Goal: Use online tool/utility: Use online tool/utility

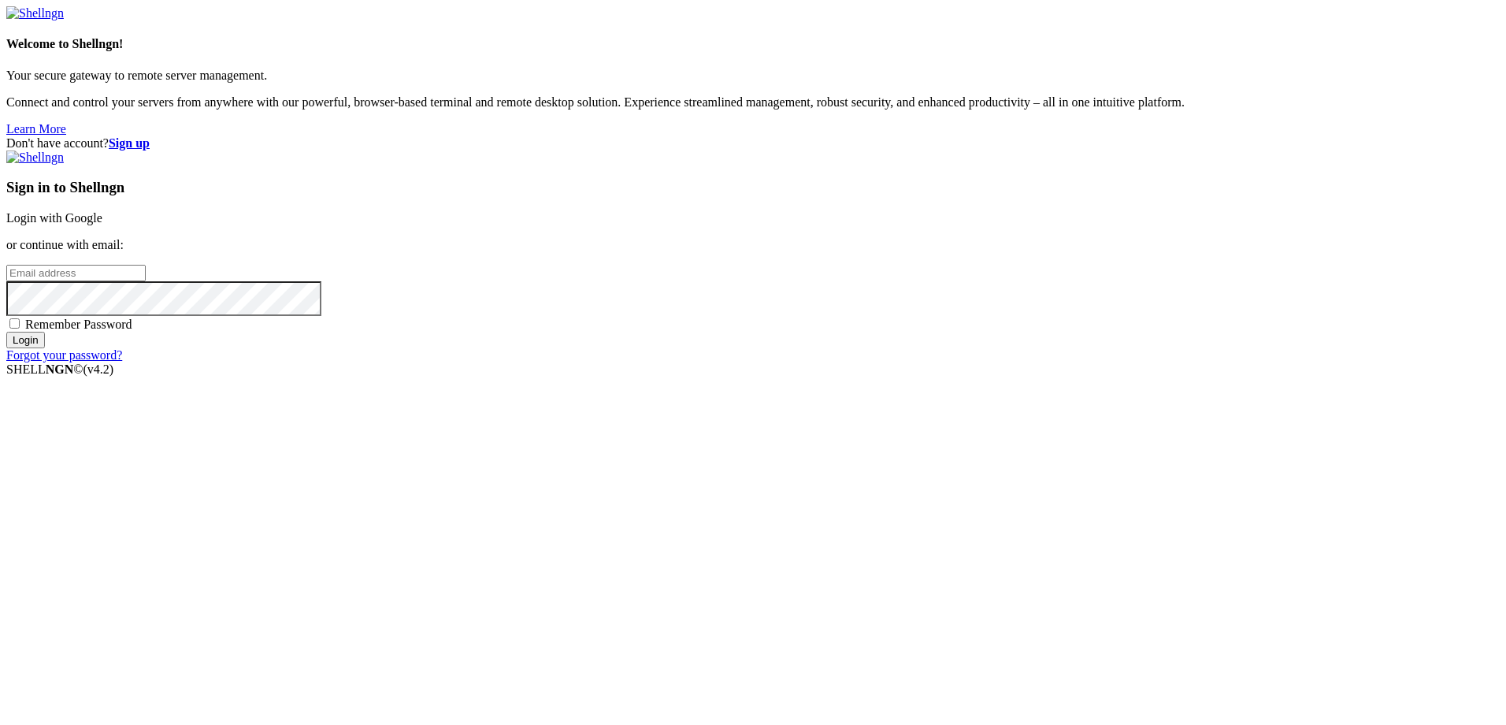
click at [102, 225] on link "Login with Google" at bounding box center [54, 217] width 96 height 13
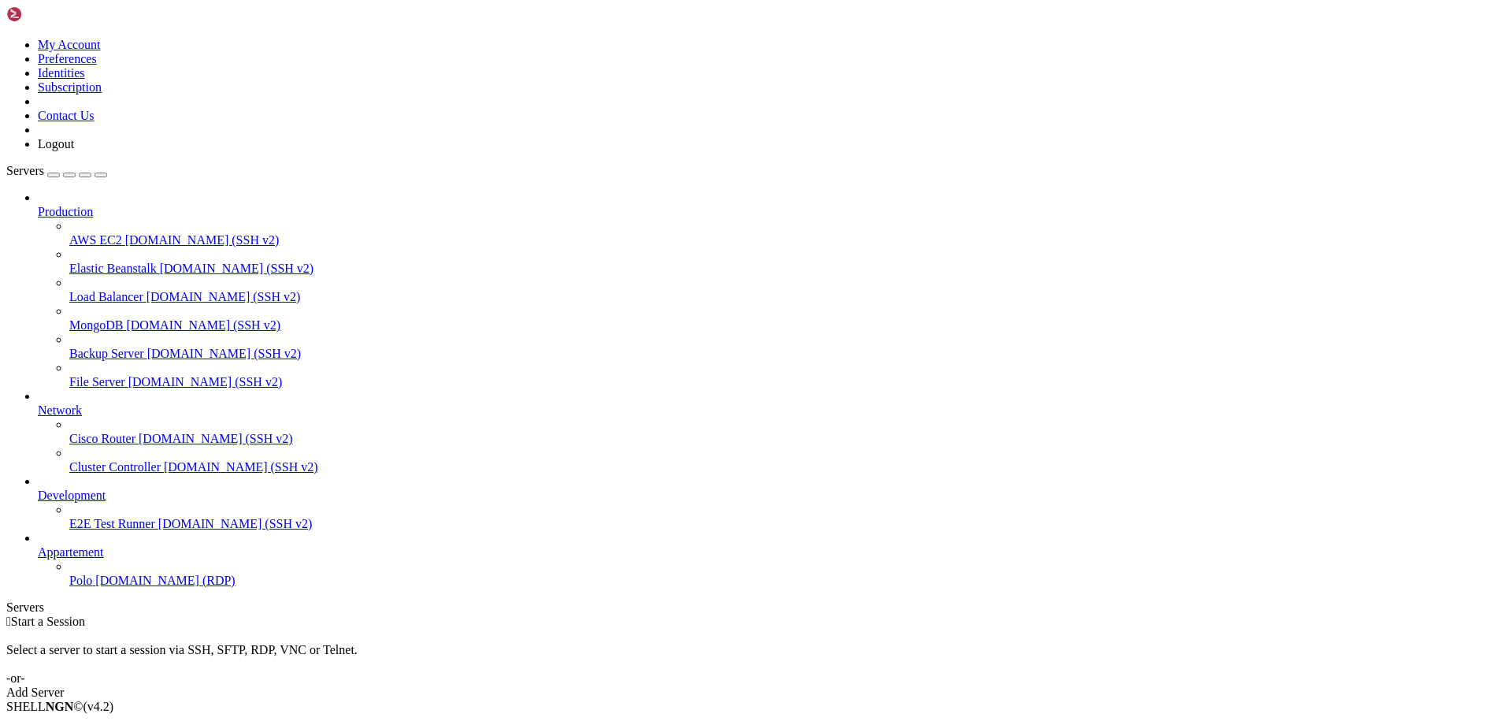
click at [99, 587] on span "[DOMAIN_NAME] (RDP)" at bounding box center [164, 580] width 139 height 13
click at [101, 175] on icon "button" at bounding box center [101, 175] width 0 height 0
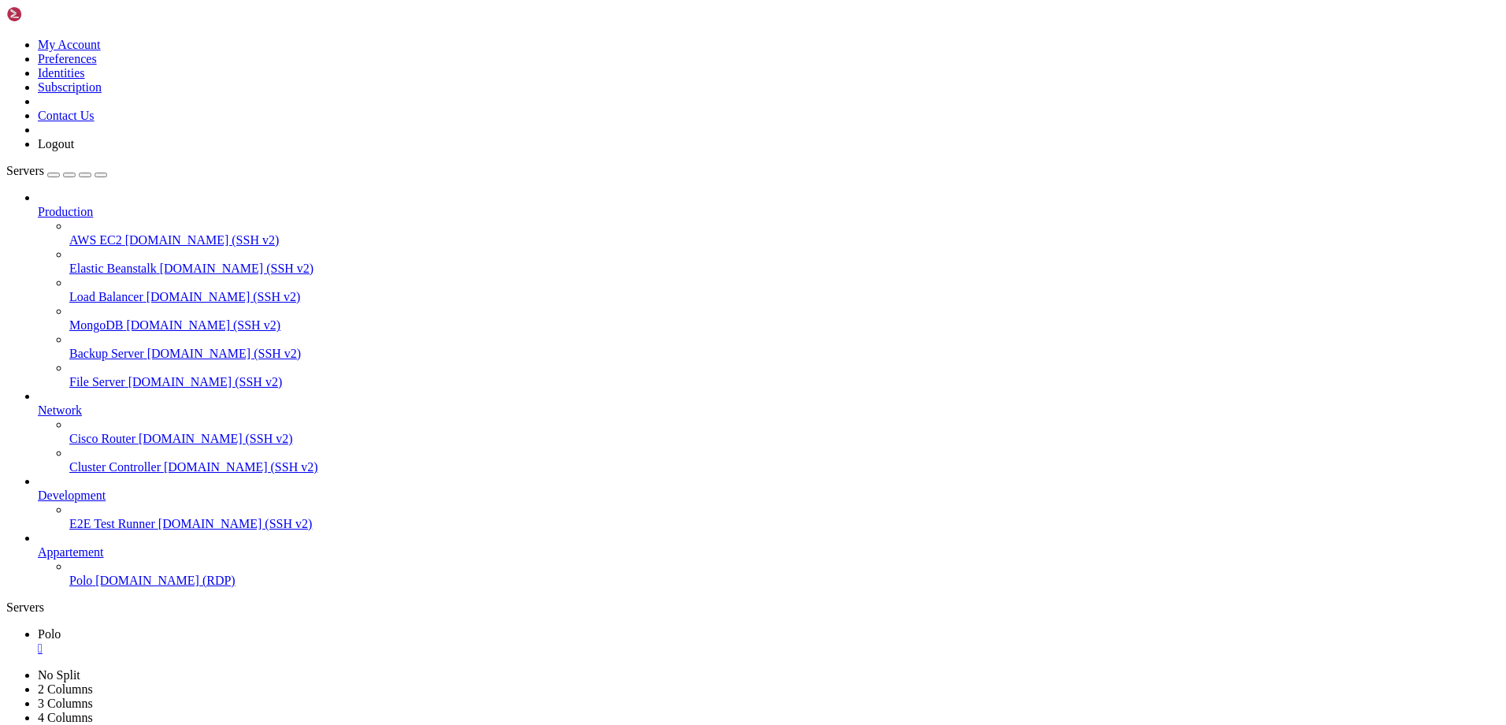
drag, startPoint x: 384, startPoint y: 1223, endPoint x: 117, endPoint y: 1129, distance: 283.8
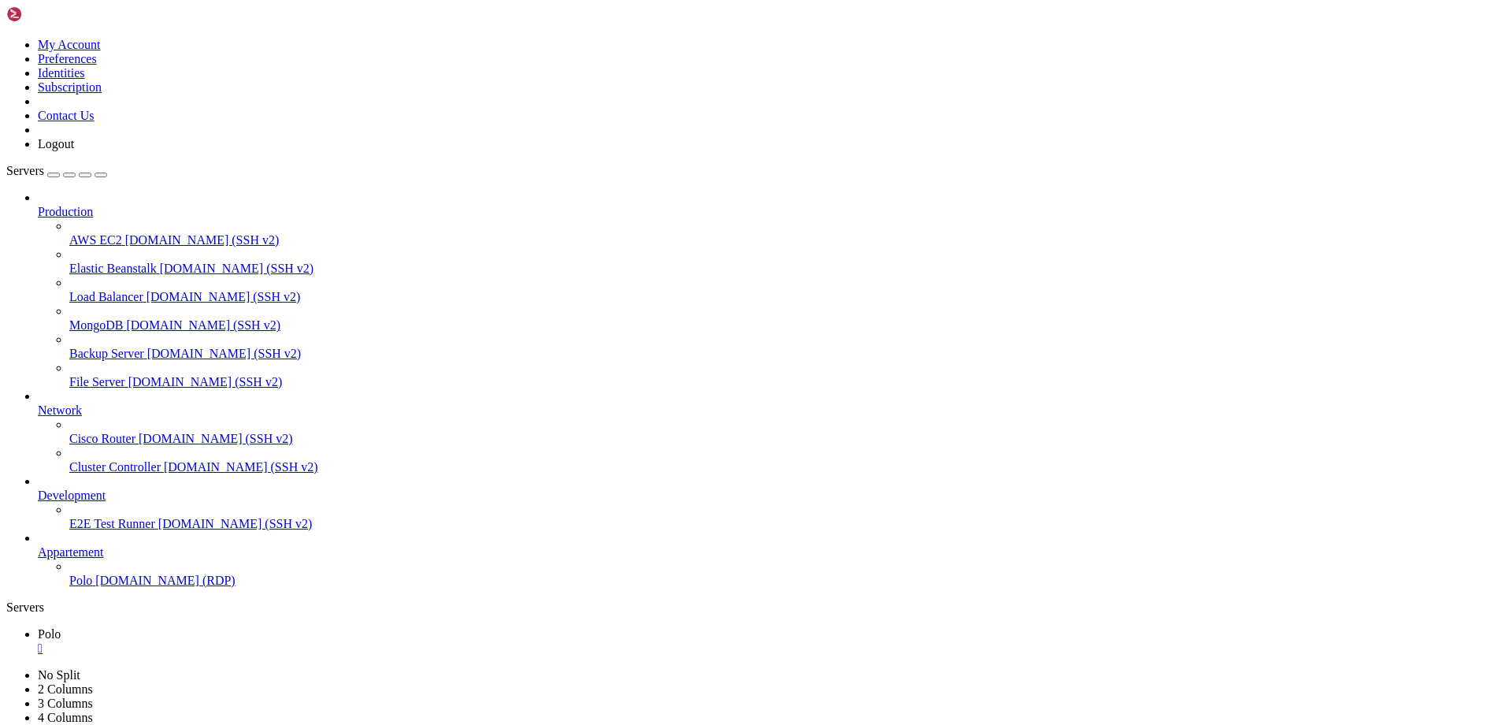
drag, startPoint x: 964, startPoint y: 991, endPoint x: 616, endPoint y: 1187, distance: 399.7
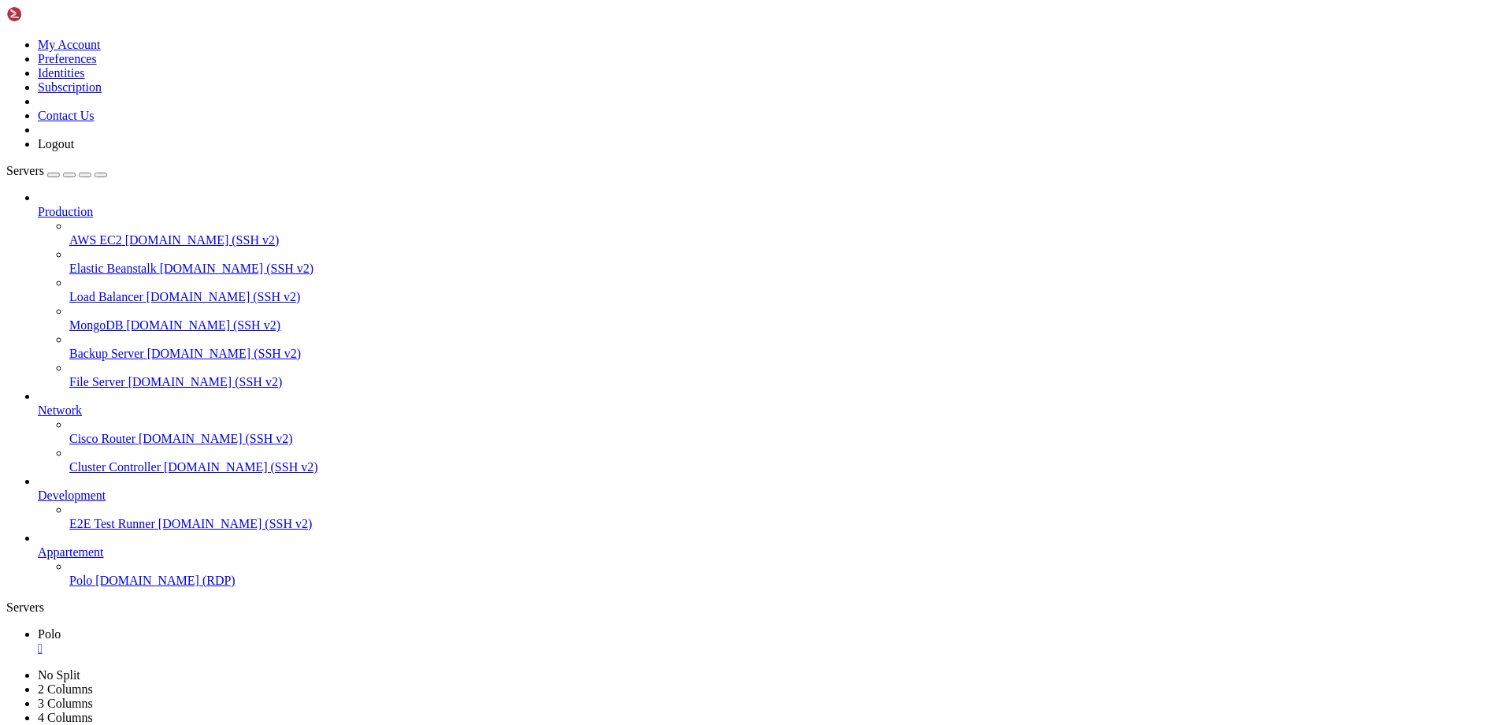
drag, startPoint x: 609, startPoint y: 1017, endPoint x: 607, endPoint y: 904, distance: 112.7
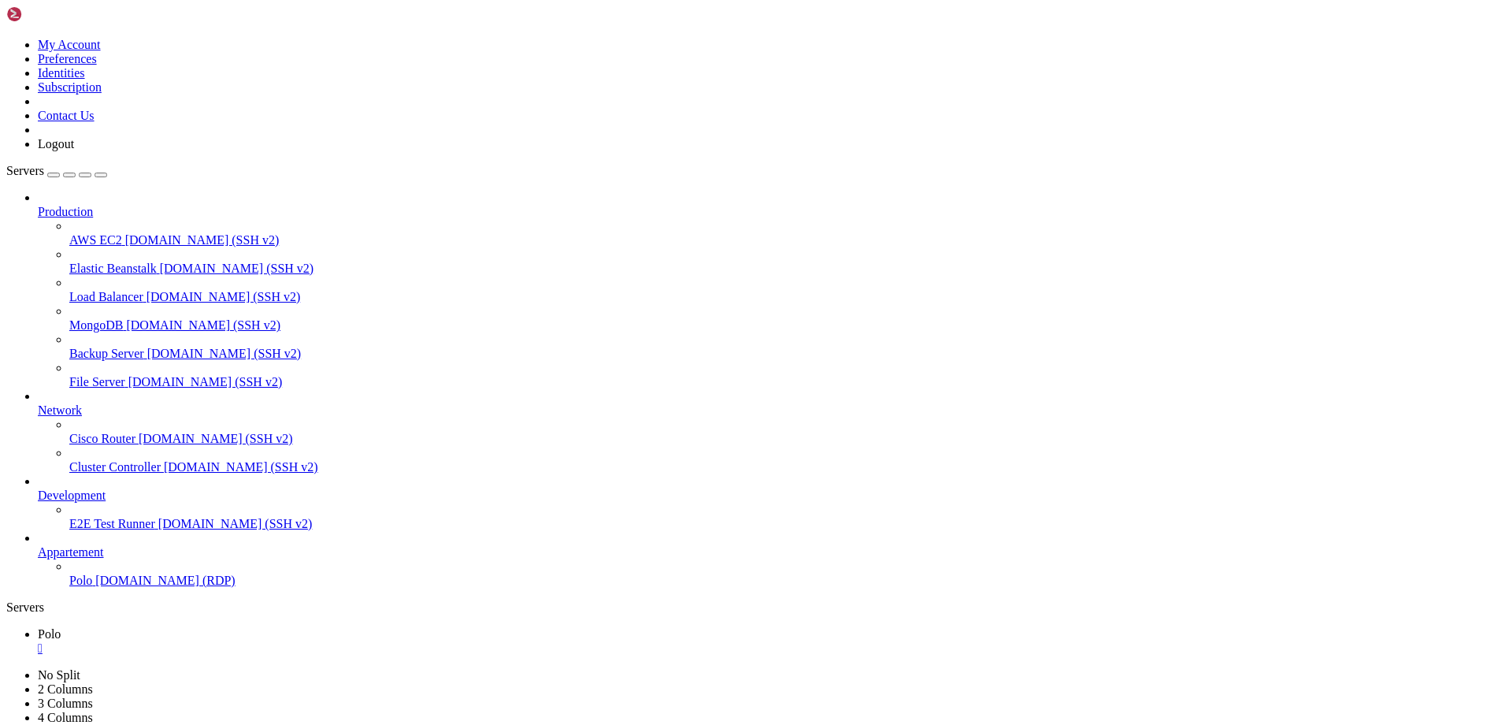
drag, startPoint x: 299, startPoint y: 939, endPoint x: 236, endPoint y: 937, distance: 63.1
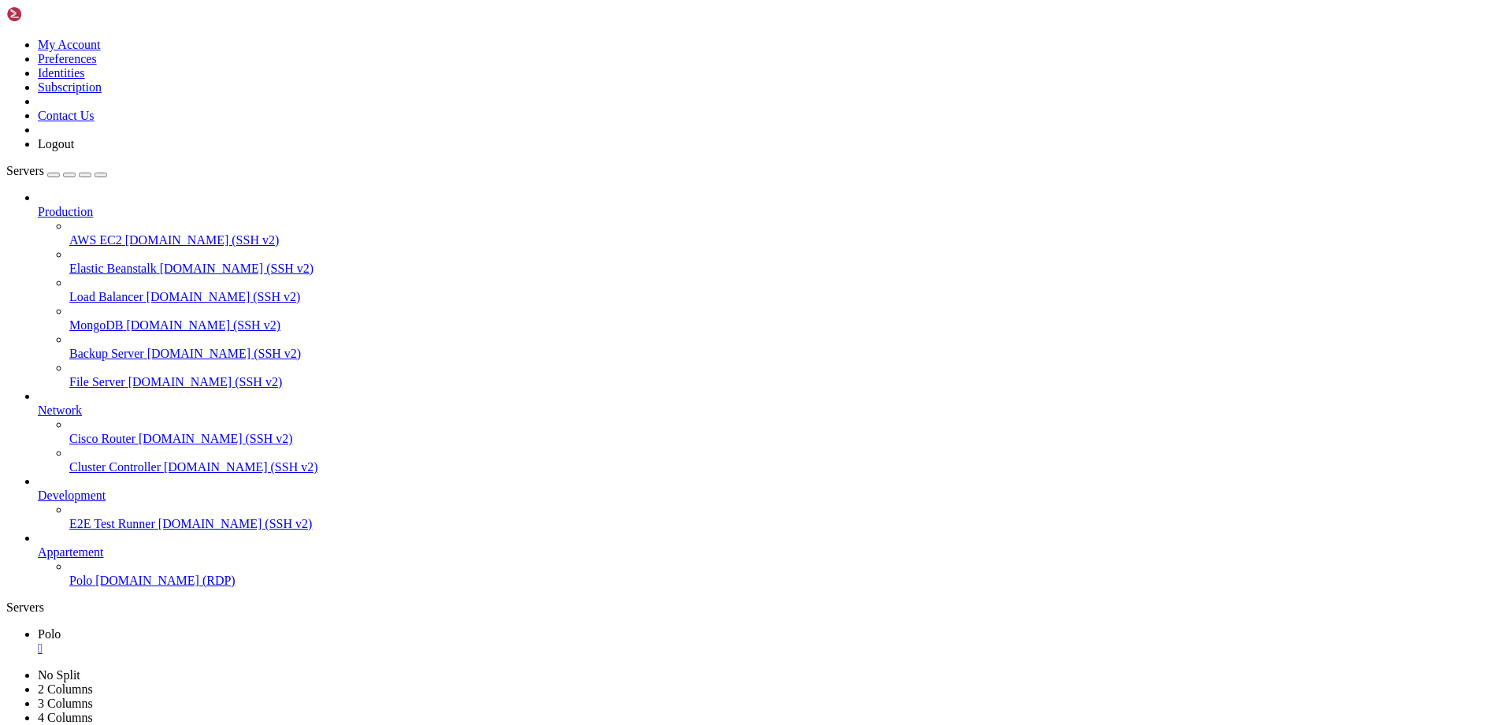
drag, startPoint x: 1384, startPoint y: 991, endPoint x: 1377, endPoint y: 1026, distance: 35.4
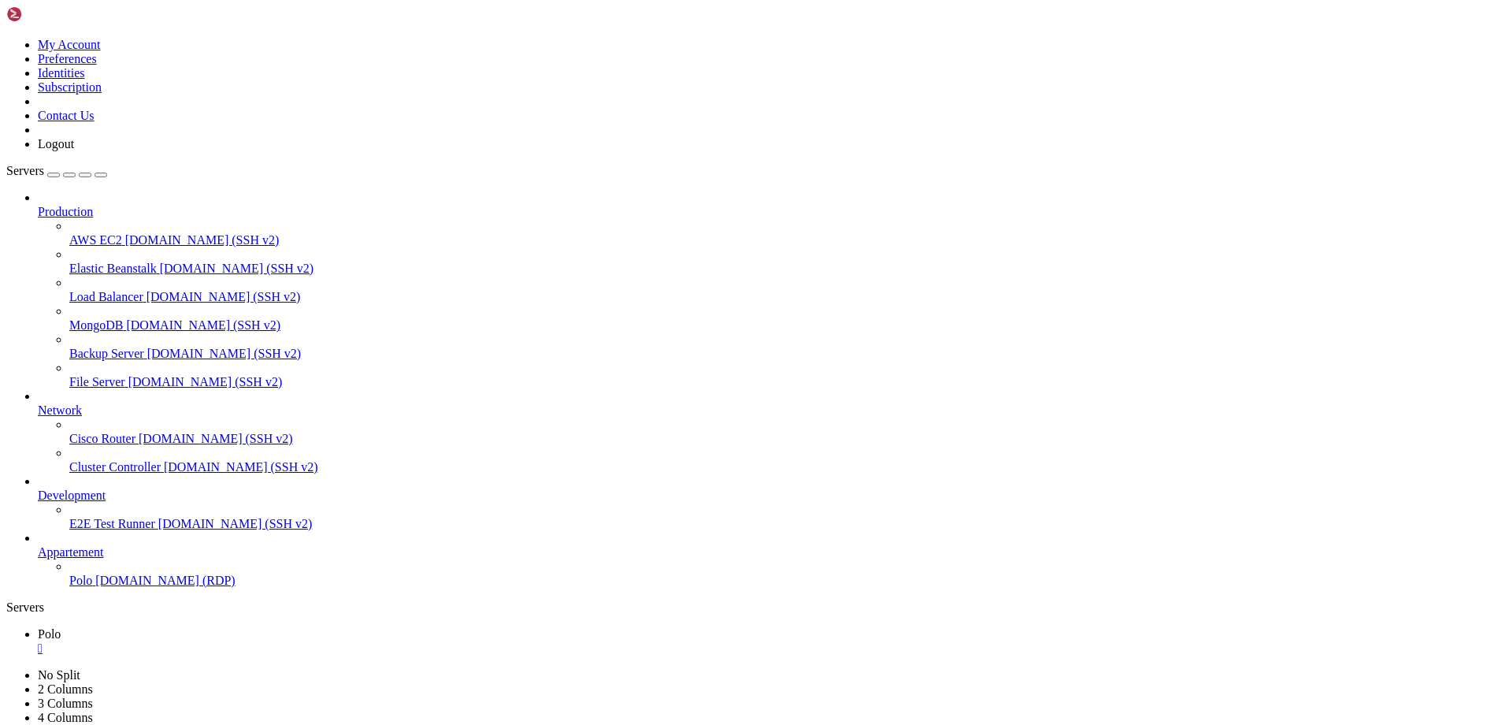
drag, startPoint x: 191, startPoint y: 938, endPoint x: 154, endPoint y: 943, distance: 37.3
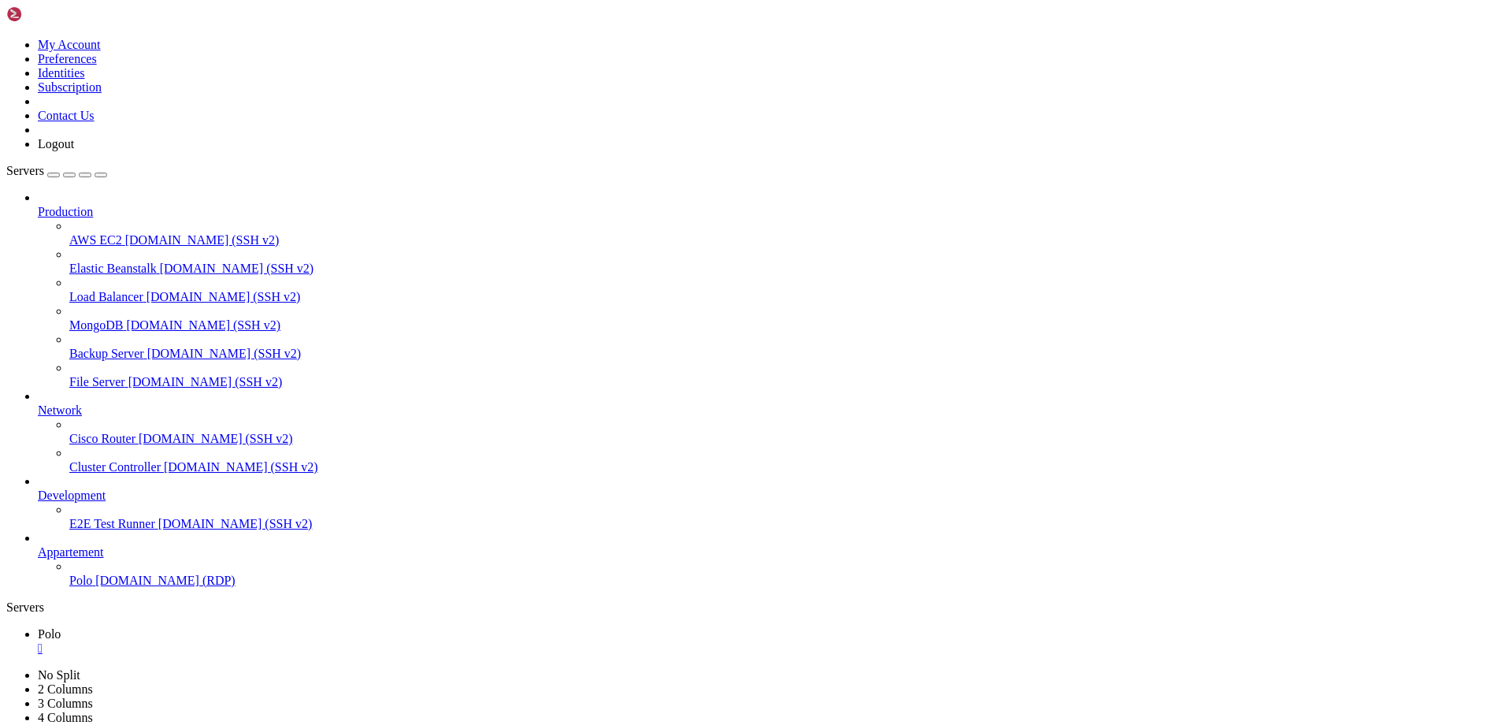
drag, startPoint x: 227, startPoint y: 938, endPoint x: 195, endPoint y: 938, distance: 32.3
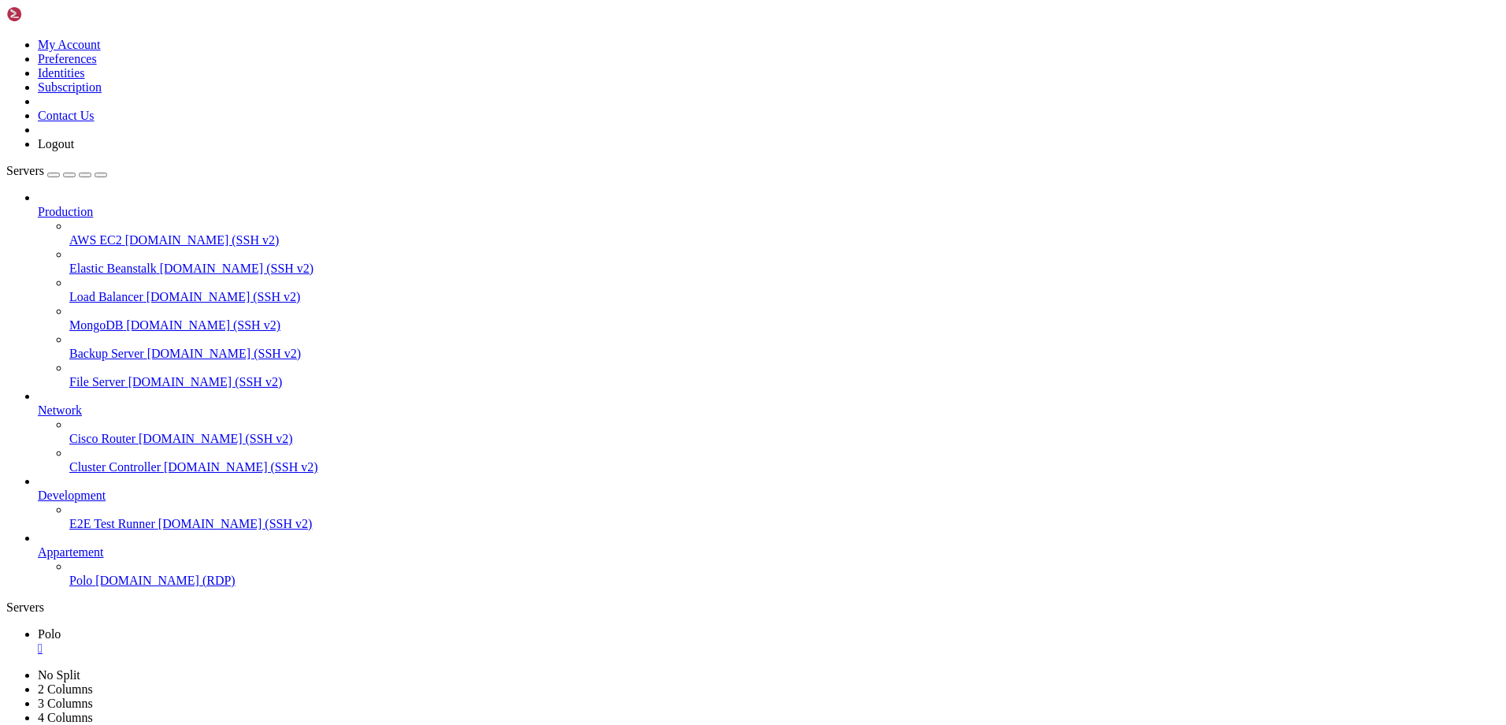
drag, startPoint x: 1146, startPoint y: 1348, endPoint x: 1288, endPoint y: 1346, distance: 141.8
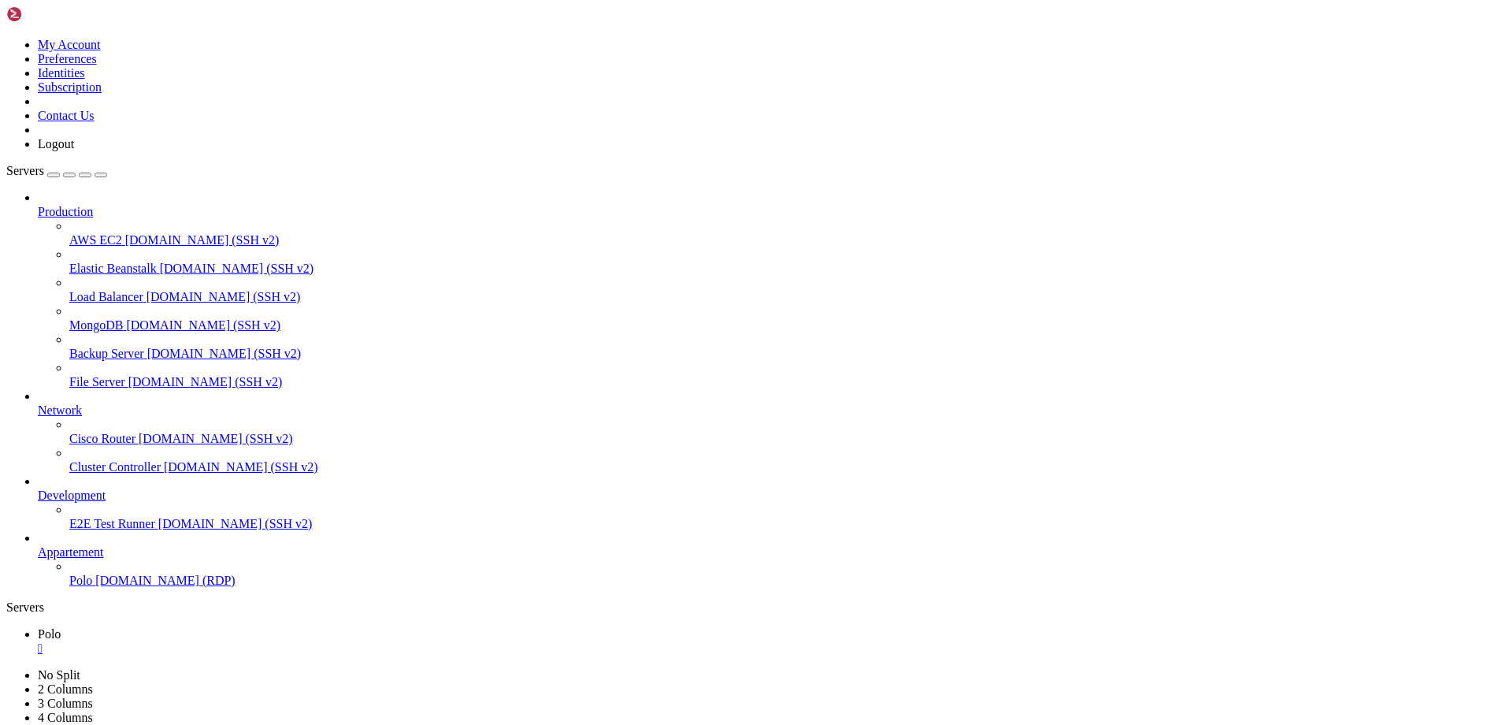
drag, startPoint x: 1268, startPoint y: 1346, endPoint x: 811, endPoint y: 1348, distance: 456.9
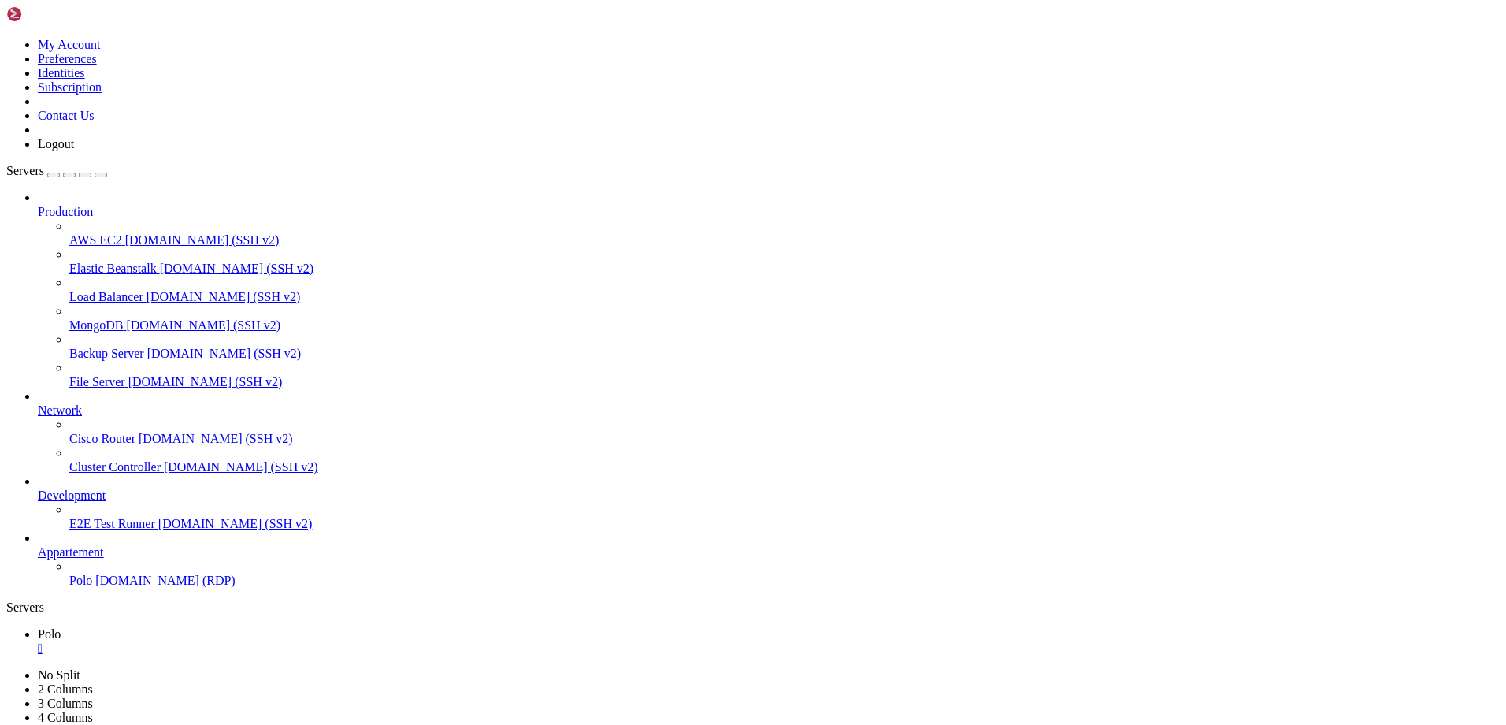
drag, startPoint x: 1246, startPoint y: 1346, endPoint x: 1365, endPoint y: 1342, distance: 118.2
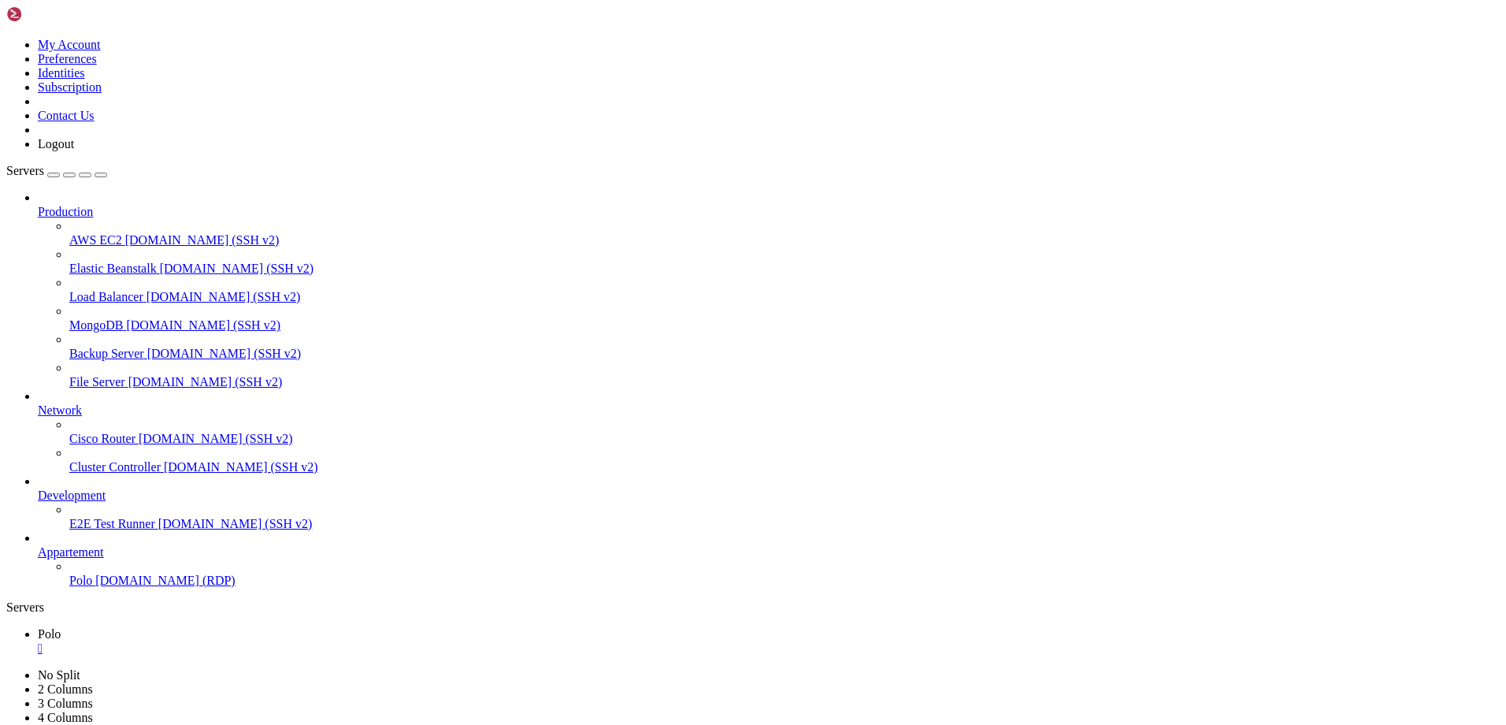
drag, startPoint x: 1285, startPoint y: 1346, endPoint x: 1379, endPoint y: 1342, distance: 94.6
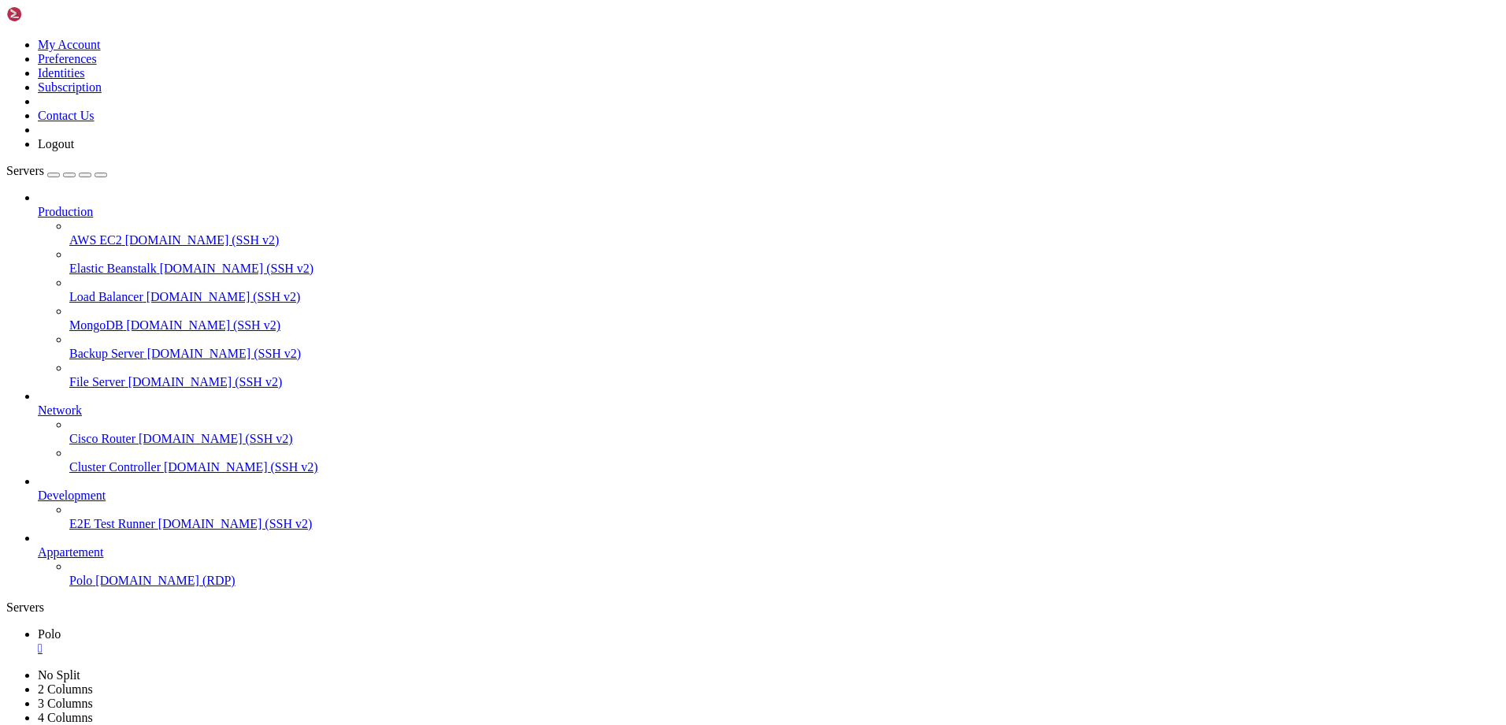
click at [69, 588] on link "Polo [DOMAIN_NAME] (RDP)" at bounding box center [784, 581] width 1431 height 14
click at [107, 164] on link "Servers" at bounding box center [56, 170] width 101 height 13
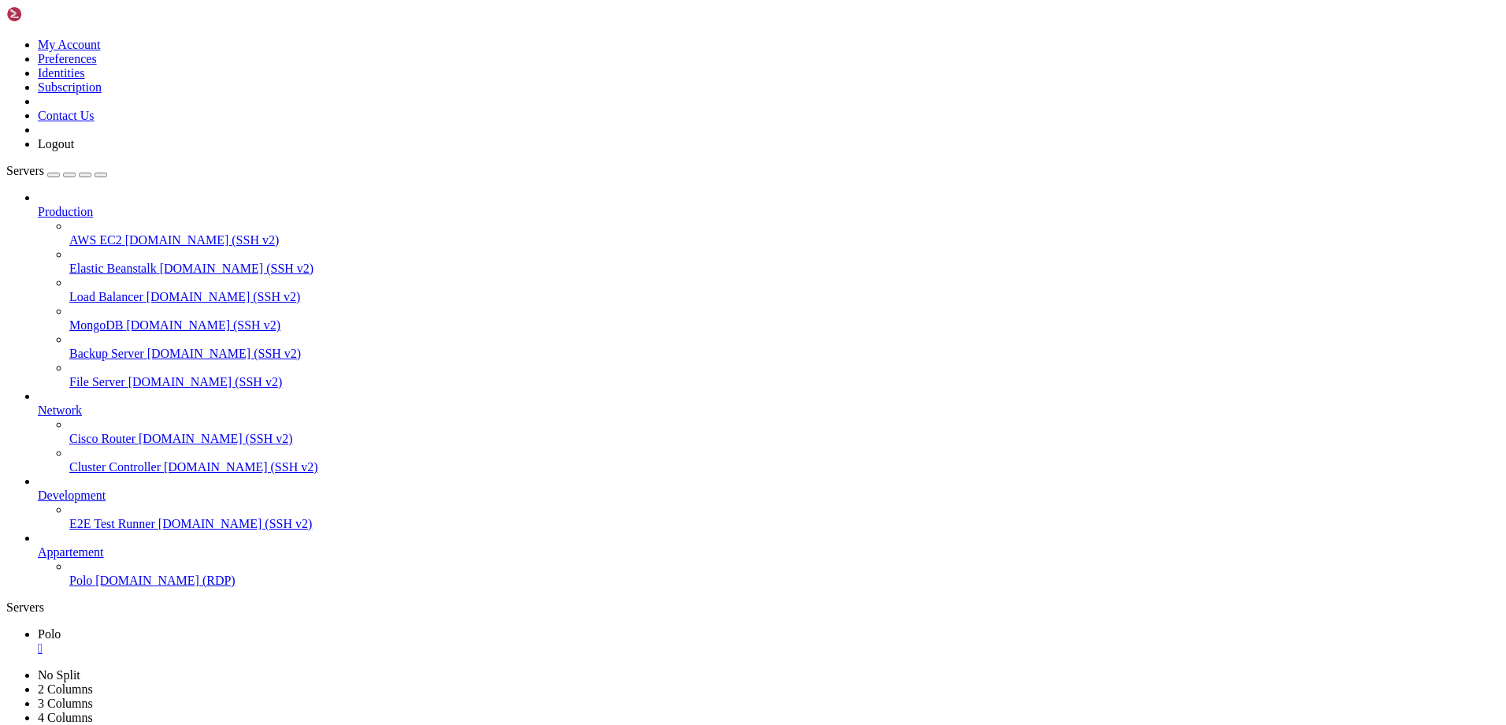
click at [101, 175] on icon "button" at bounding box center [101, 175] width 0 height 0
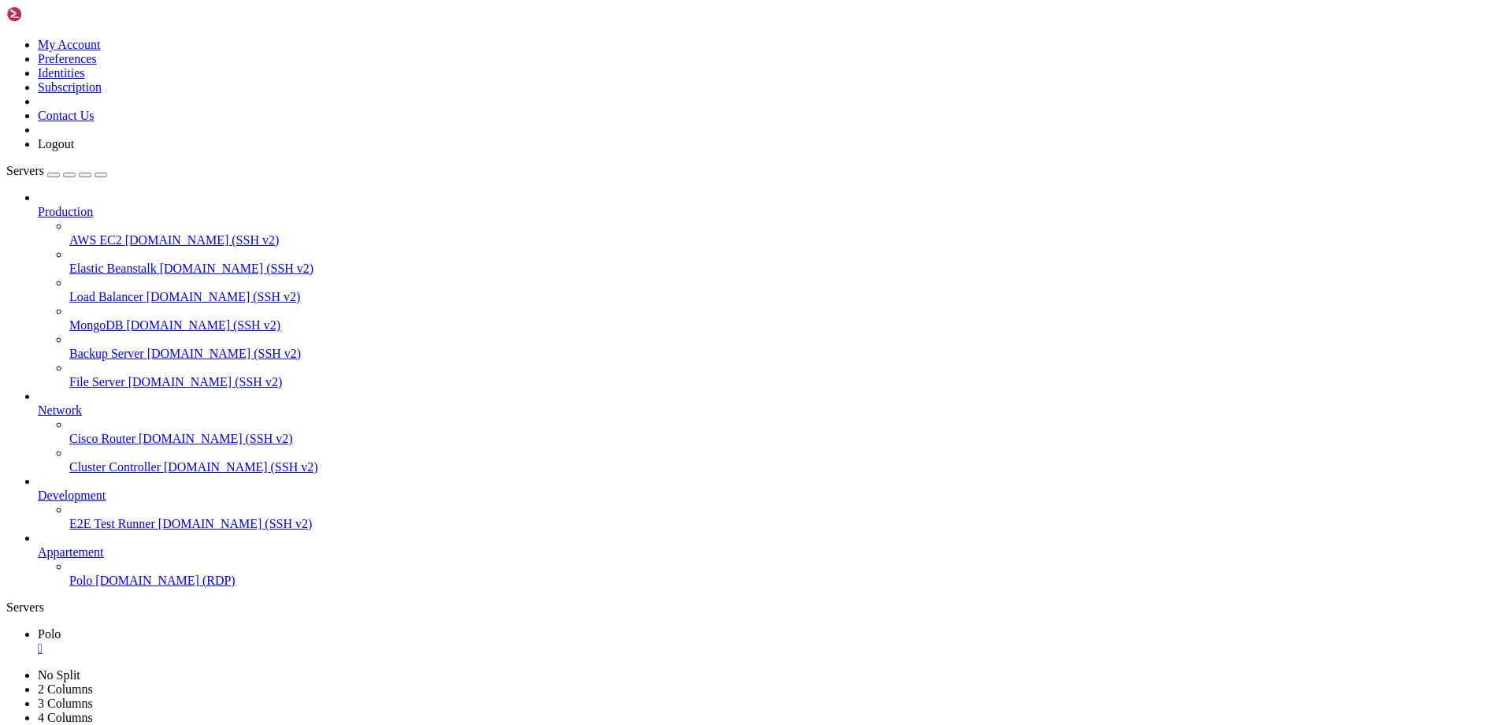
click at [79, 587] on span "Polo" at bounding box center [80, 580] width 23 height 13
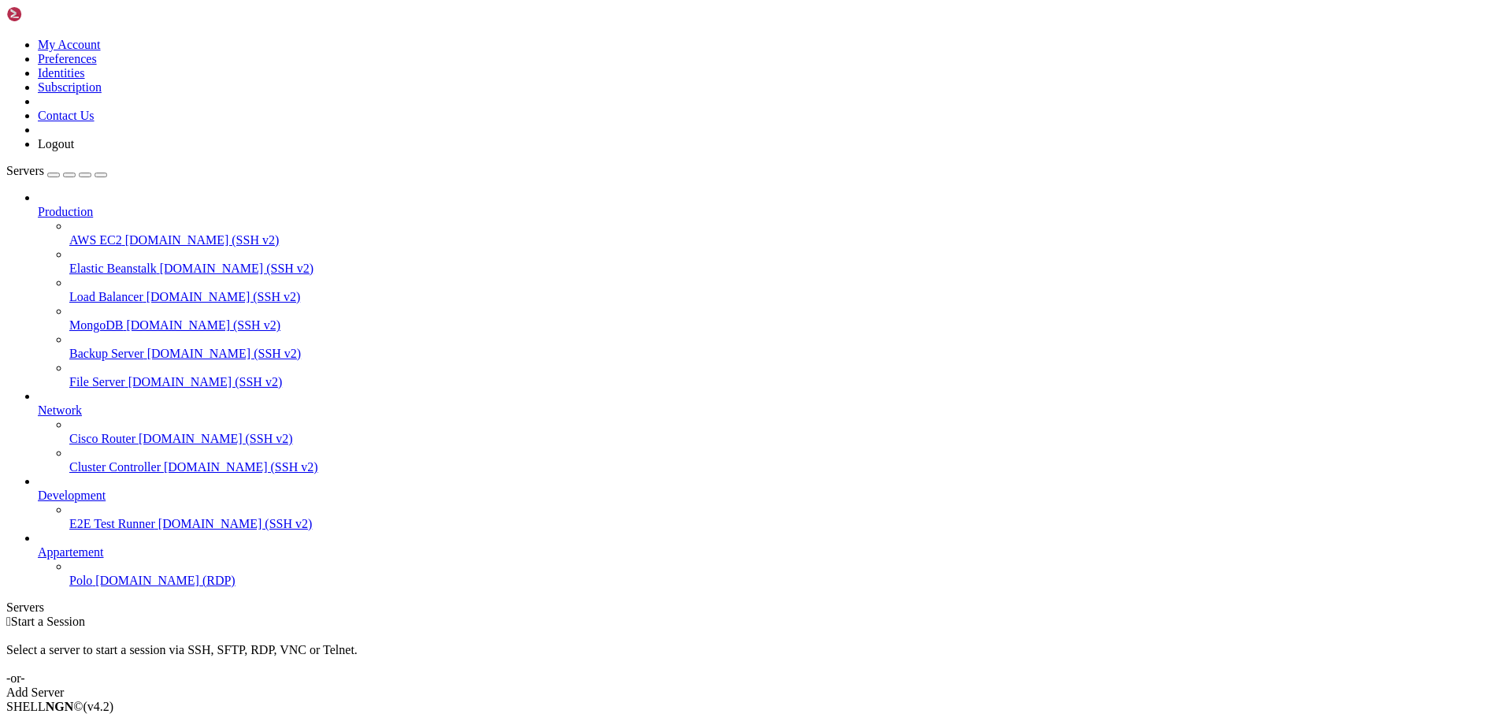
click at [79, 587] on span "Polo" at bounding box center [80, 580] width 23 height 13
click at [95, 587] on span "[DOMAIN_NAME] (RDP)" at bounding box center [164, 580] width 139 height 13
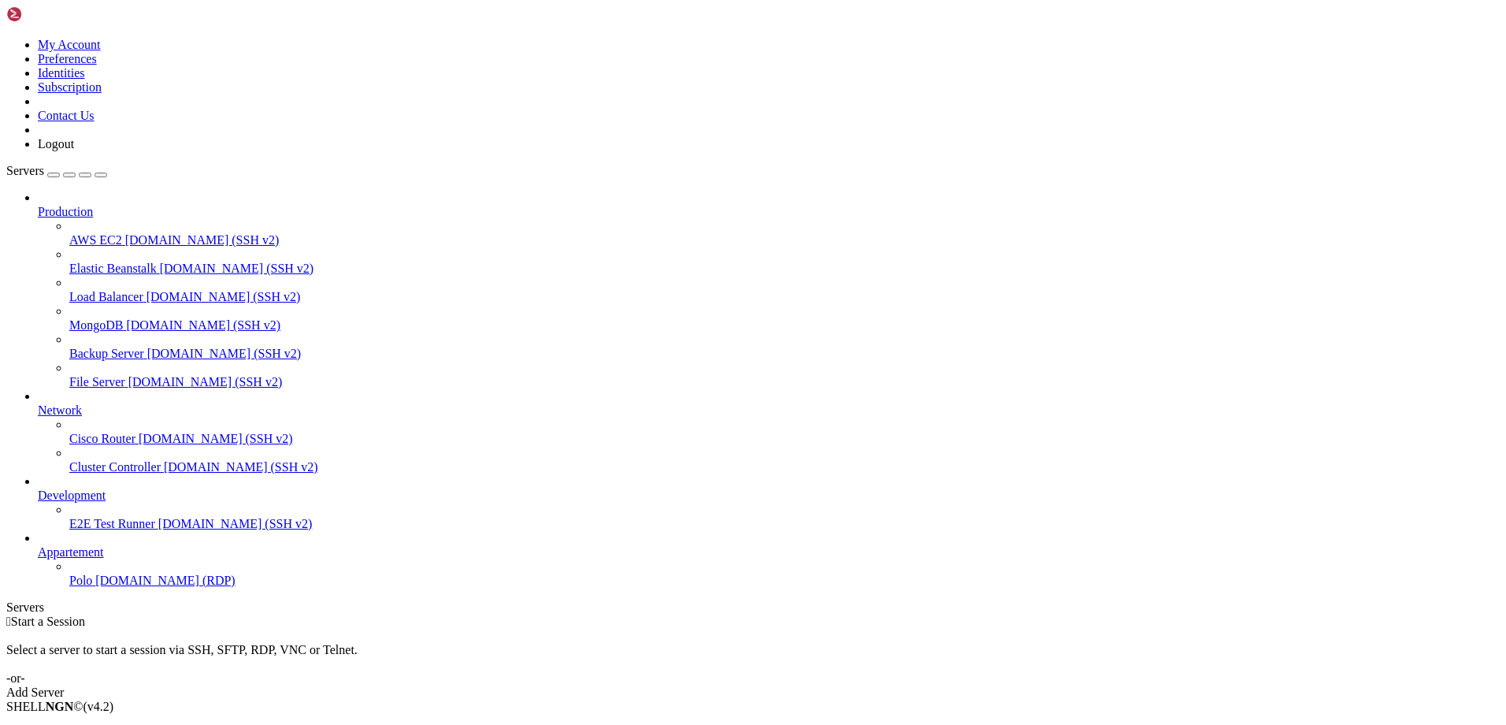
click at [92, 587] on span "Polo" at bounding box center [80, 580] width 23 height 13
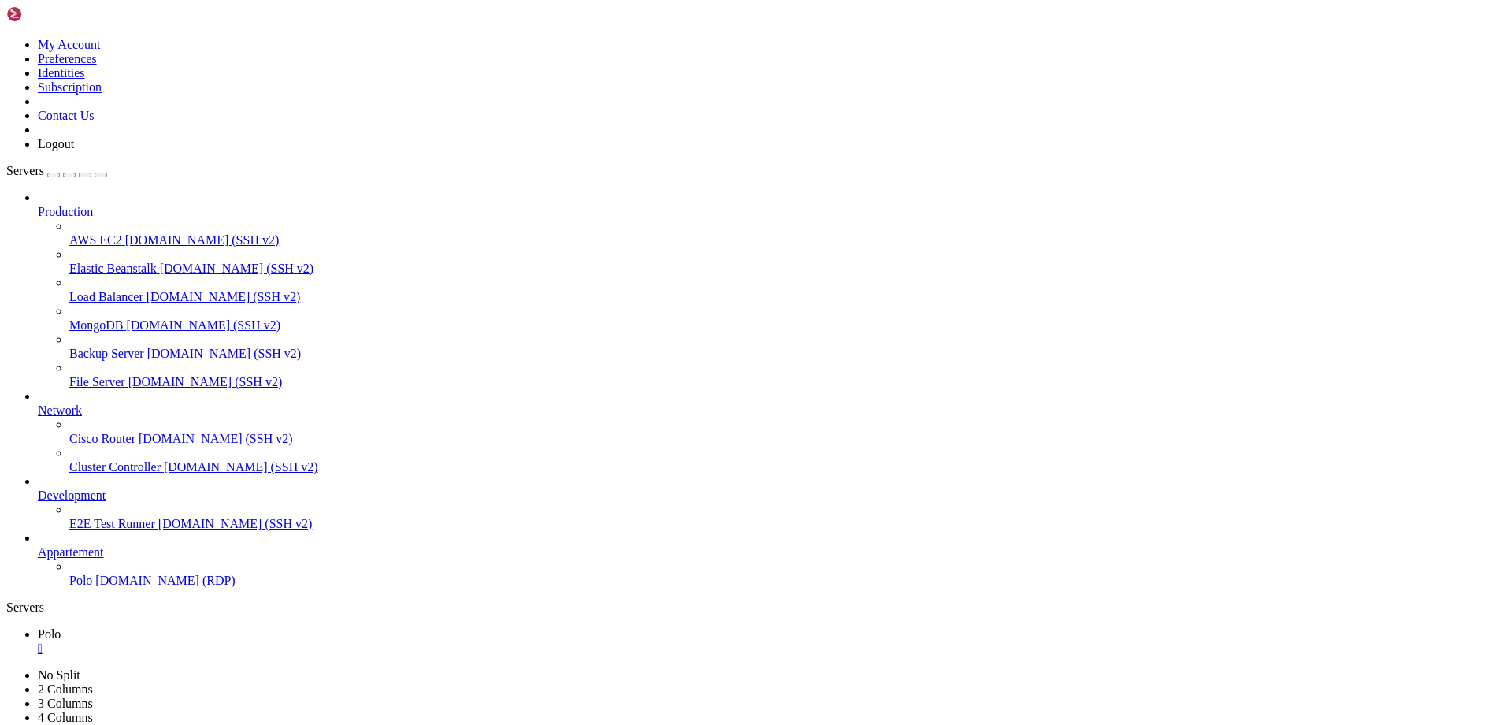
click at [101, 175] on icon "button" at bounding box center [101, 175] width 0 height 0
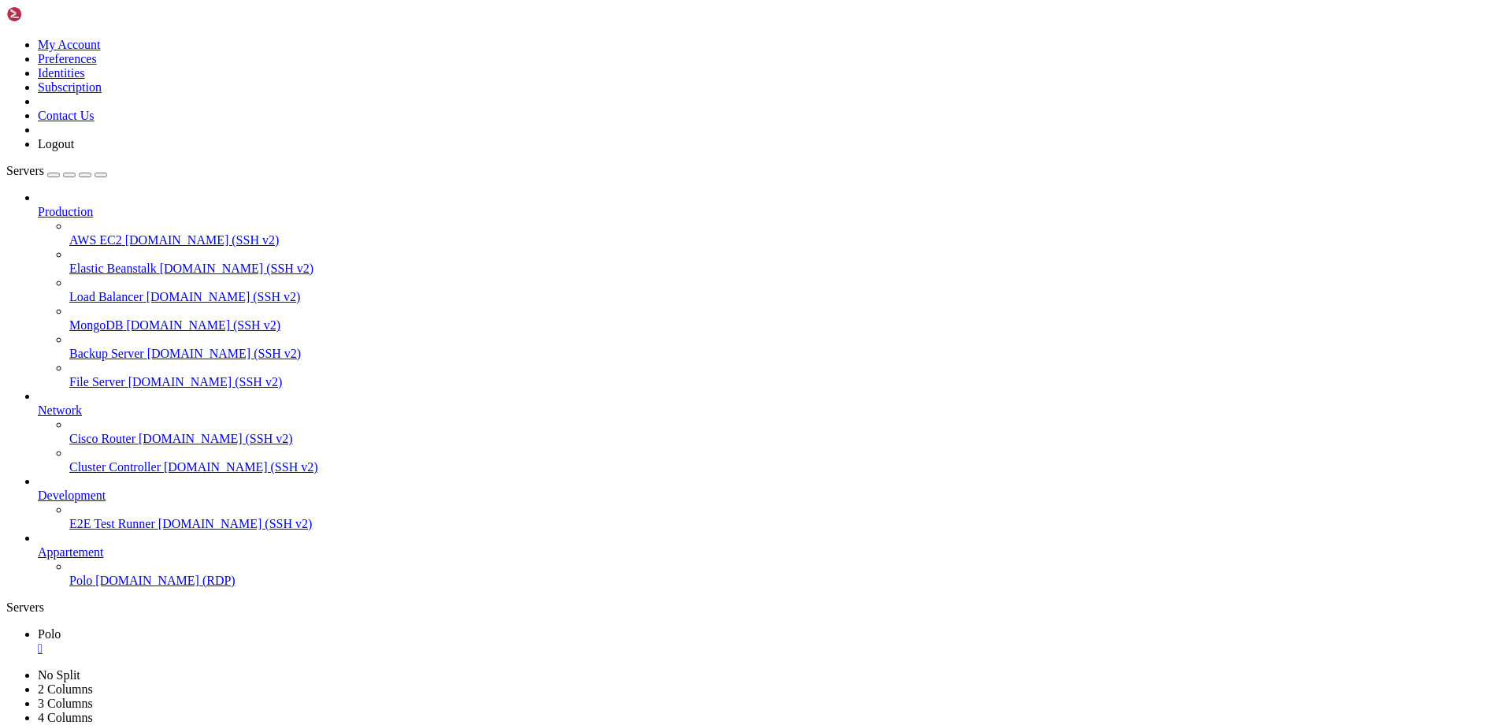
drag, startPoint x: 683, startPoint y: 796, endPoint x: 126, endPoint y: 1100, distance: 634.6
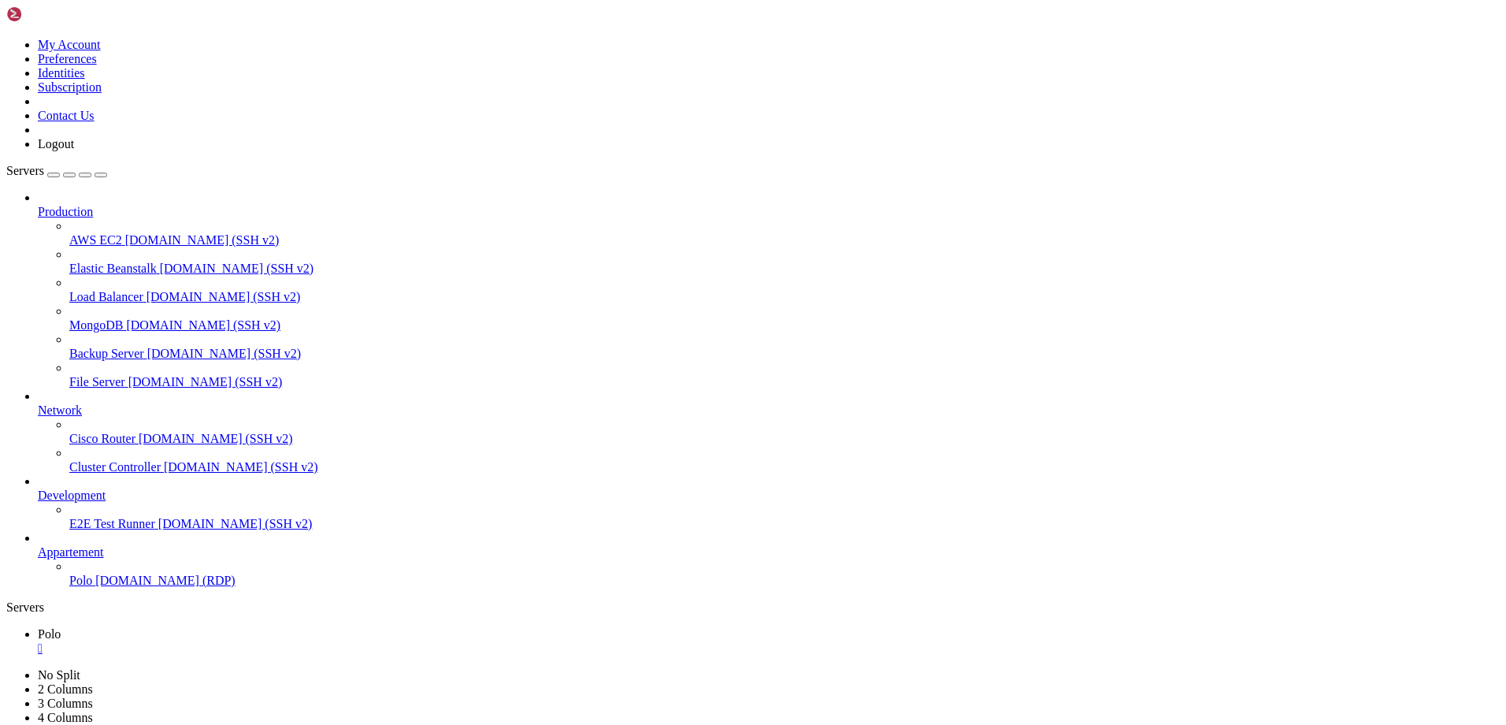
drag, startPoint x: 722, startPoint y: 796, endPoint x: -7, endPoint y: 1083, distance: 784.2
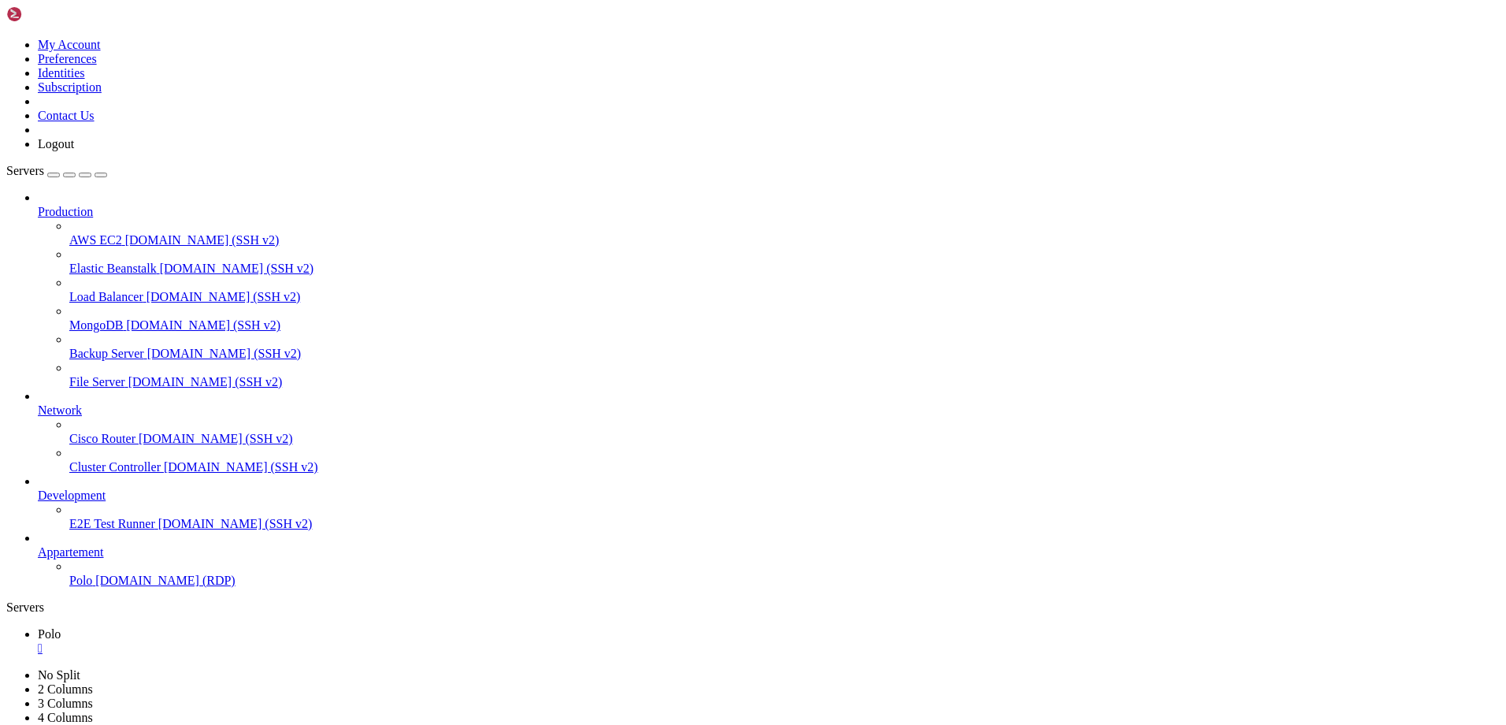
drag, startPoint x: 382, startPoint y: 977, endPoint x: 124, endPoint y: 1121, distance: 295.9
drag, startPoint x: 341, startPoint y: 981, endPoint x: 110, endPoint y: 1125, distance: 272.2
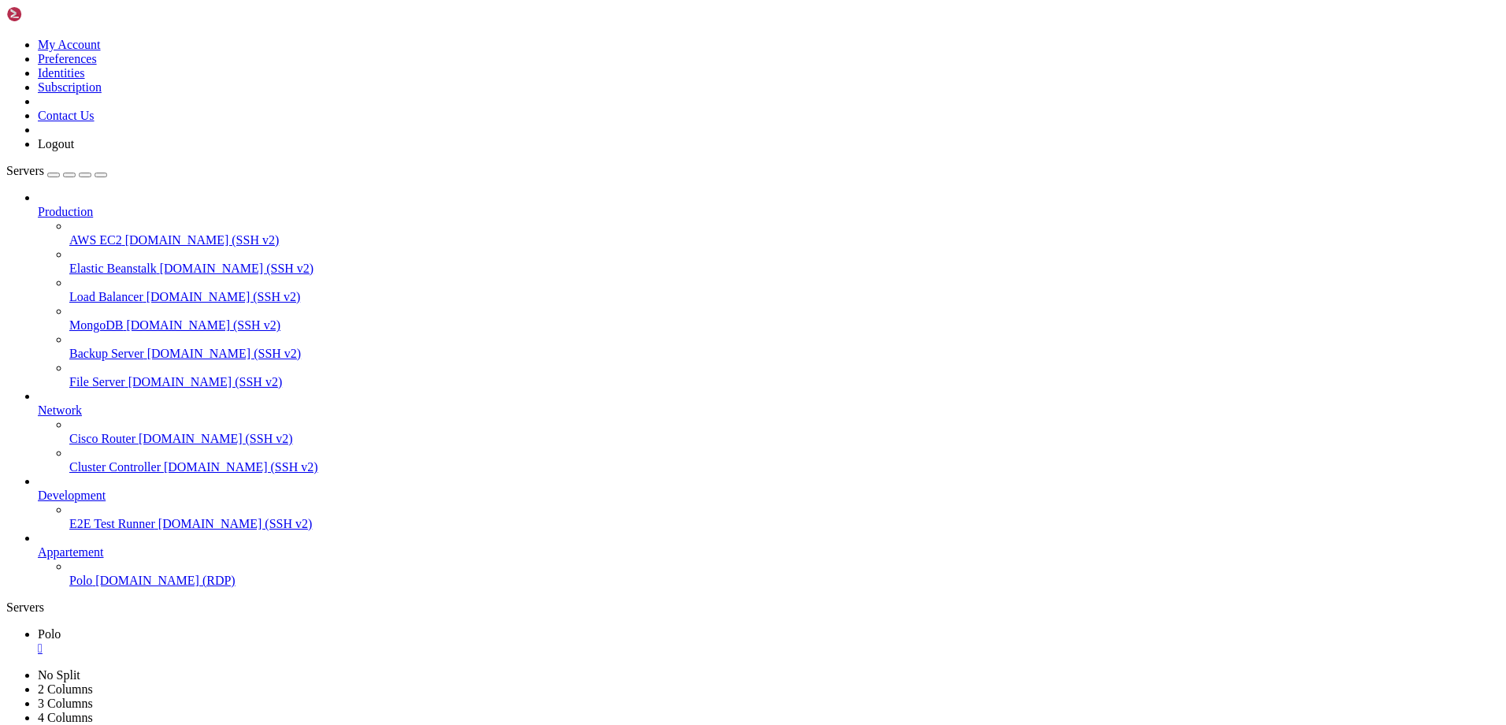
drag, startPoint x: 558, startPoint y: 794, endPoint x: 586, endPoint y: 999, distance: 206.8
drag, startPoint x: 569, startPoint y: 800, endPoint x: 24, endPoint y: 1157, distance: 650.9
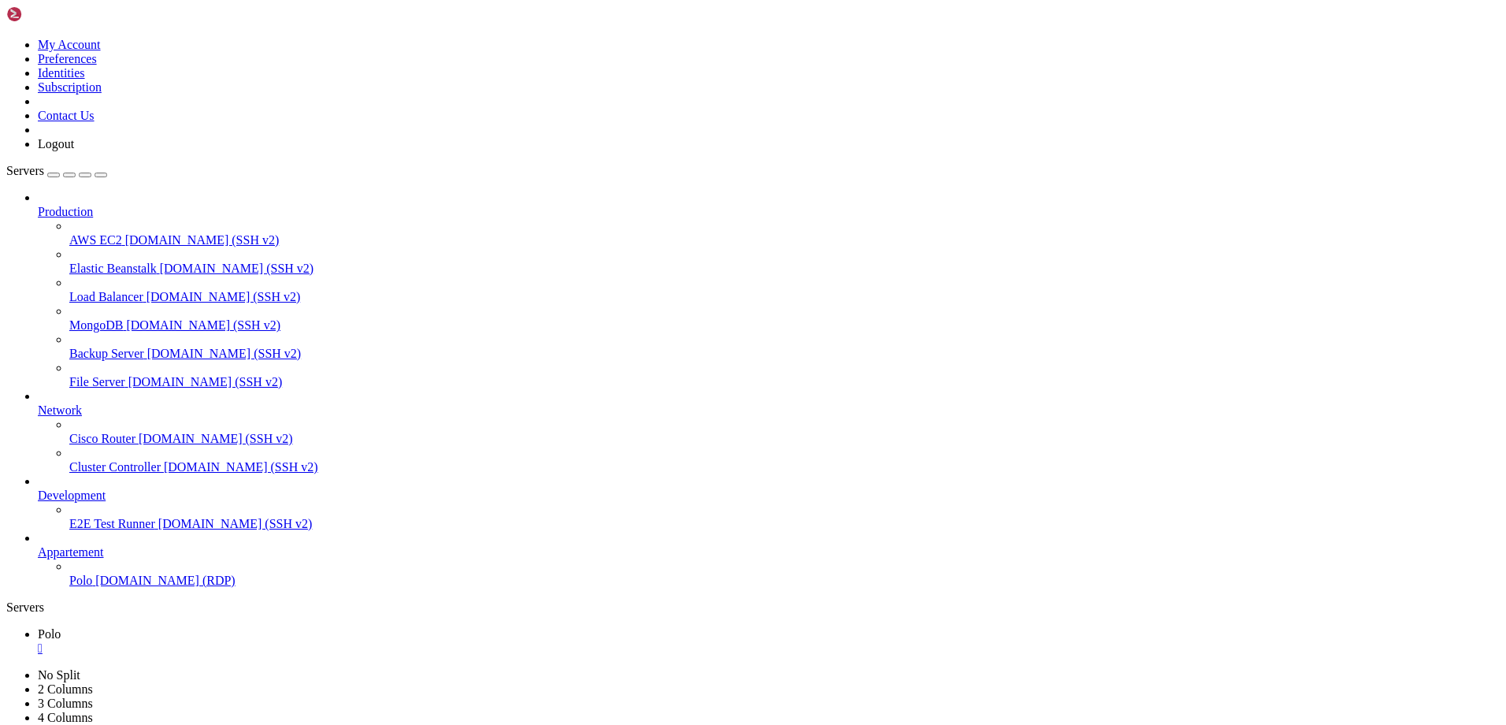
drag, startPoint x: 874, startPoint y: 793, endPoint x: 1480, endPoint y: 921, distance: 618.5
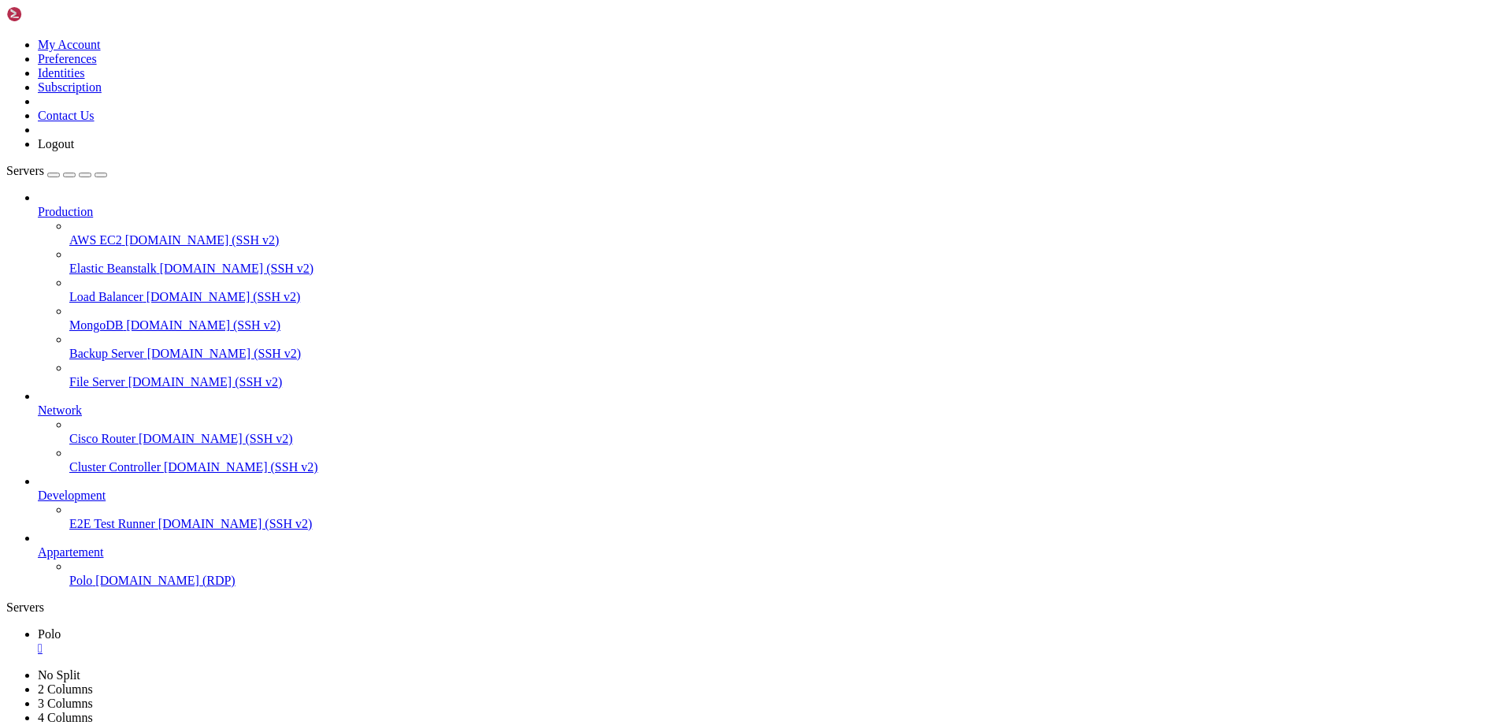
drag, startPoint x: 748, startPoint y: 817, endPoint x: 667, endPoint y: 842, distance: 85.0
drag, startPoint x: 667, startPoint y: 842, endPoint x: 800, endPoint y: 852, distance: 132.7
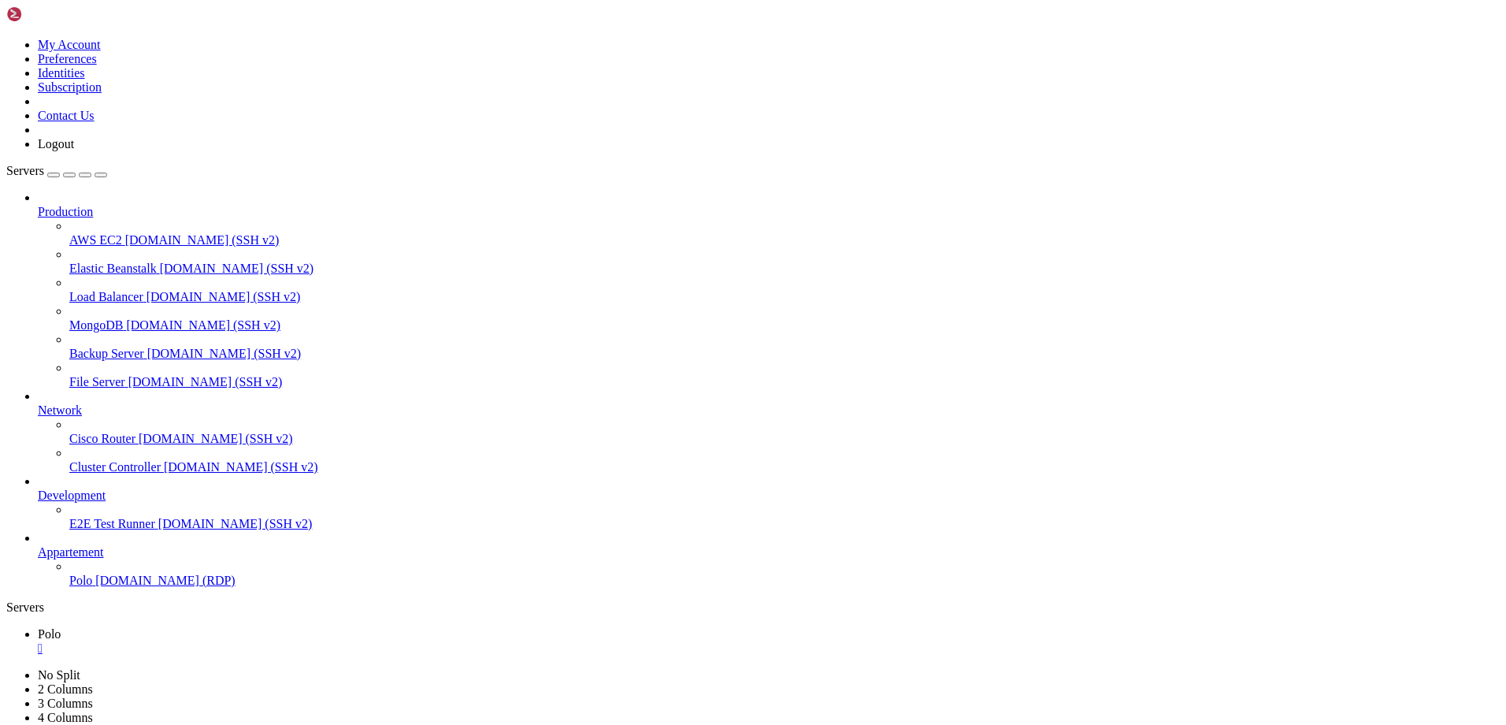
drag, startPoint x: 799, startPoint y: 887, endPoint x: 663, endPoint y: 916, distance: 138.6
drag, startPoint x: 993, startPoint y: 1091, endPoint x: 952, endPoint y: 1090, distance: 41.0
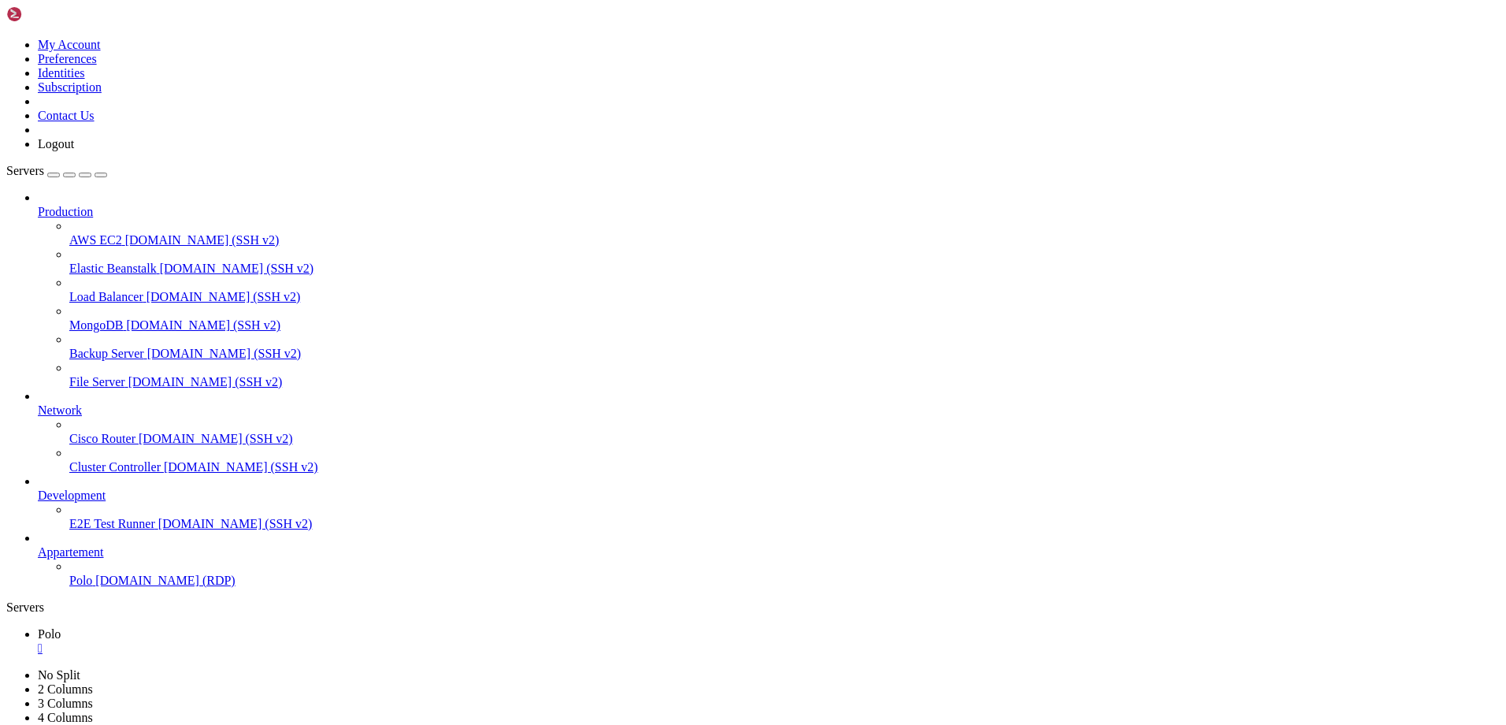
drag, startPoint x: 577, startPoint y: 1343, endPoint x: 451, endPoint y: 1343, distance: 125.3
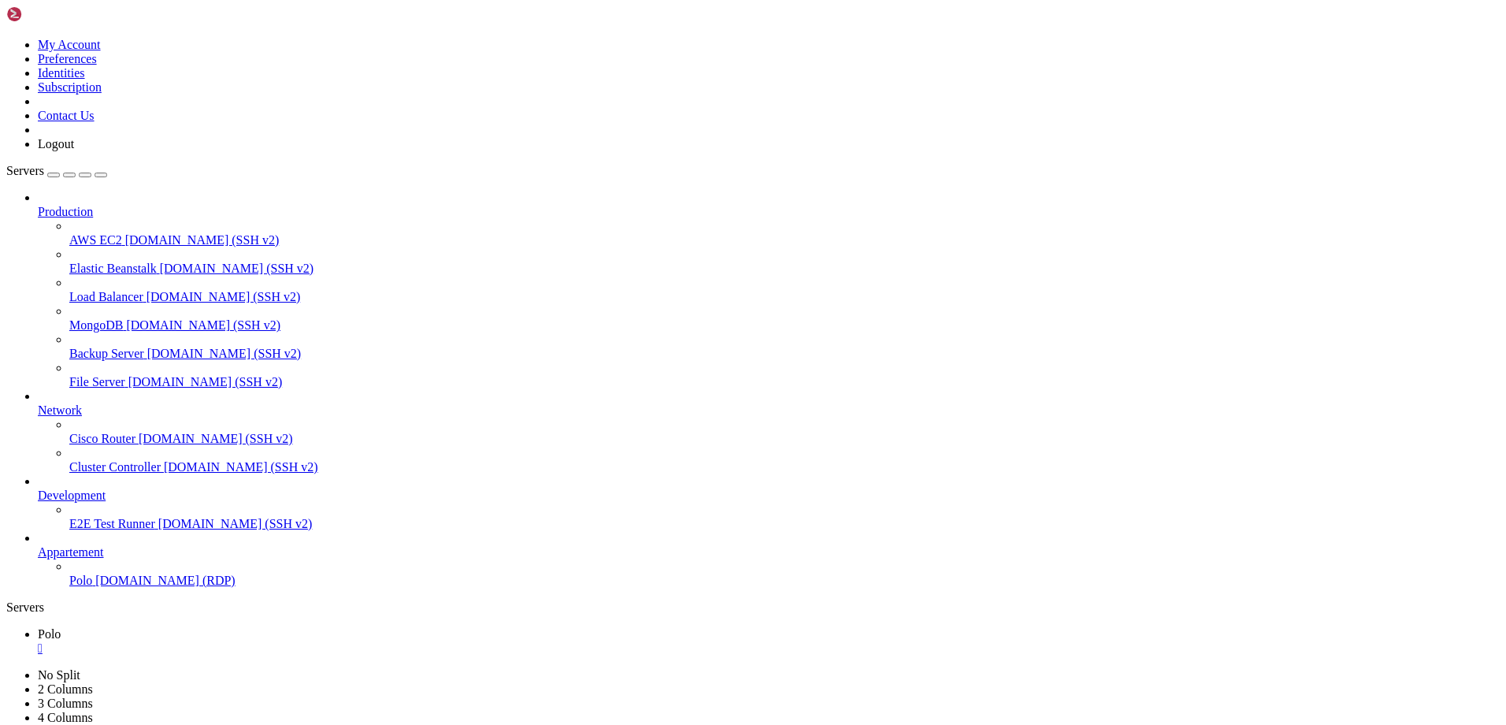
drag, startPoint x: 1248, startPoint y: 1015, endPoint x: 900, endPoint y: 1016, distance: 348.2
drag, startPoint x: 283, startPoint y: 941, endPoint x: 135, endPoint y: 952, distance: 148.5
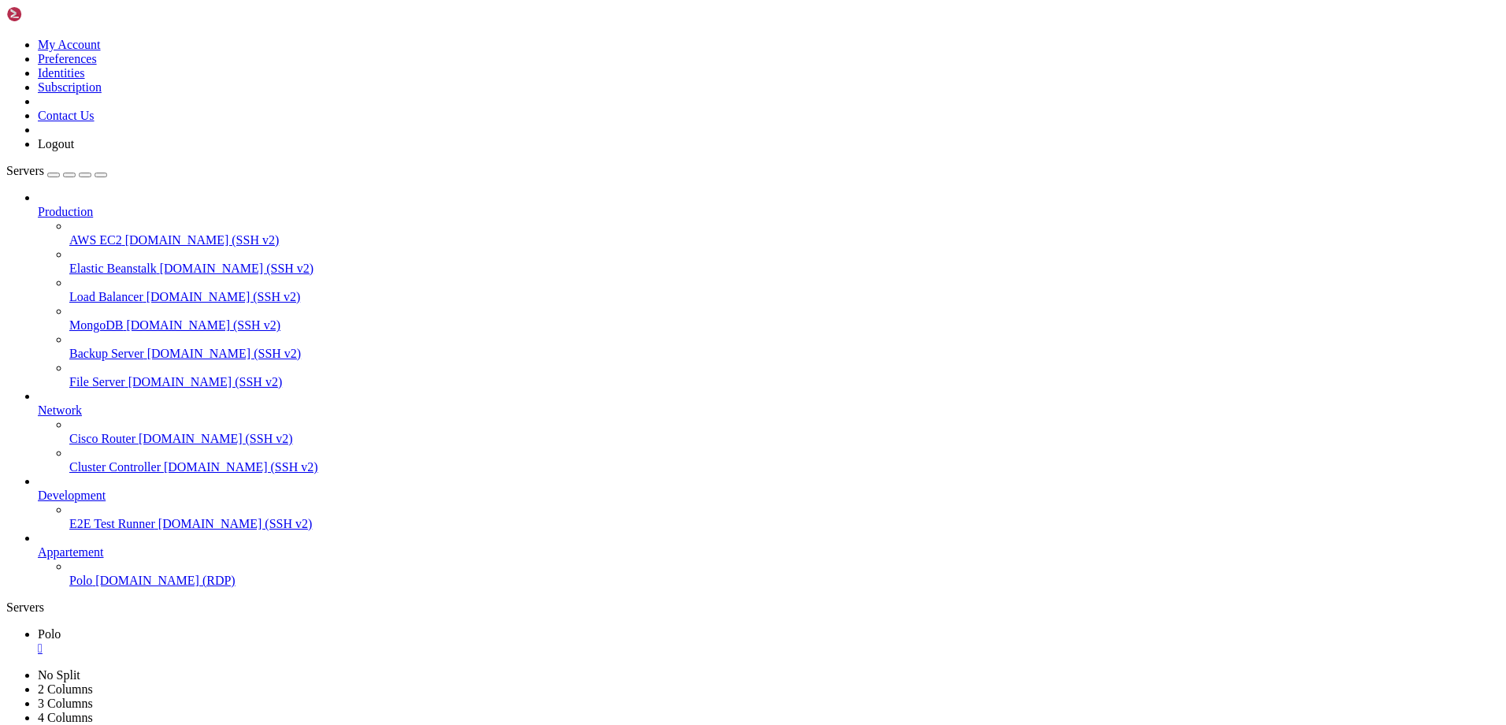
drag, startPoint x: 1000, startPoint y: 1164, endPoint x: 978, endPoint y: 1149, distance: 26.7
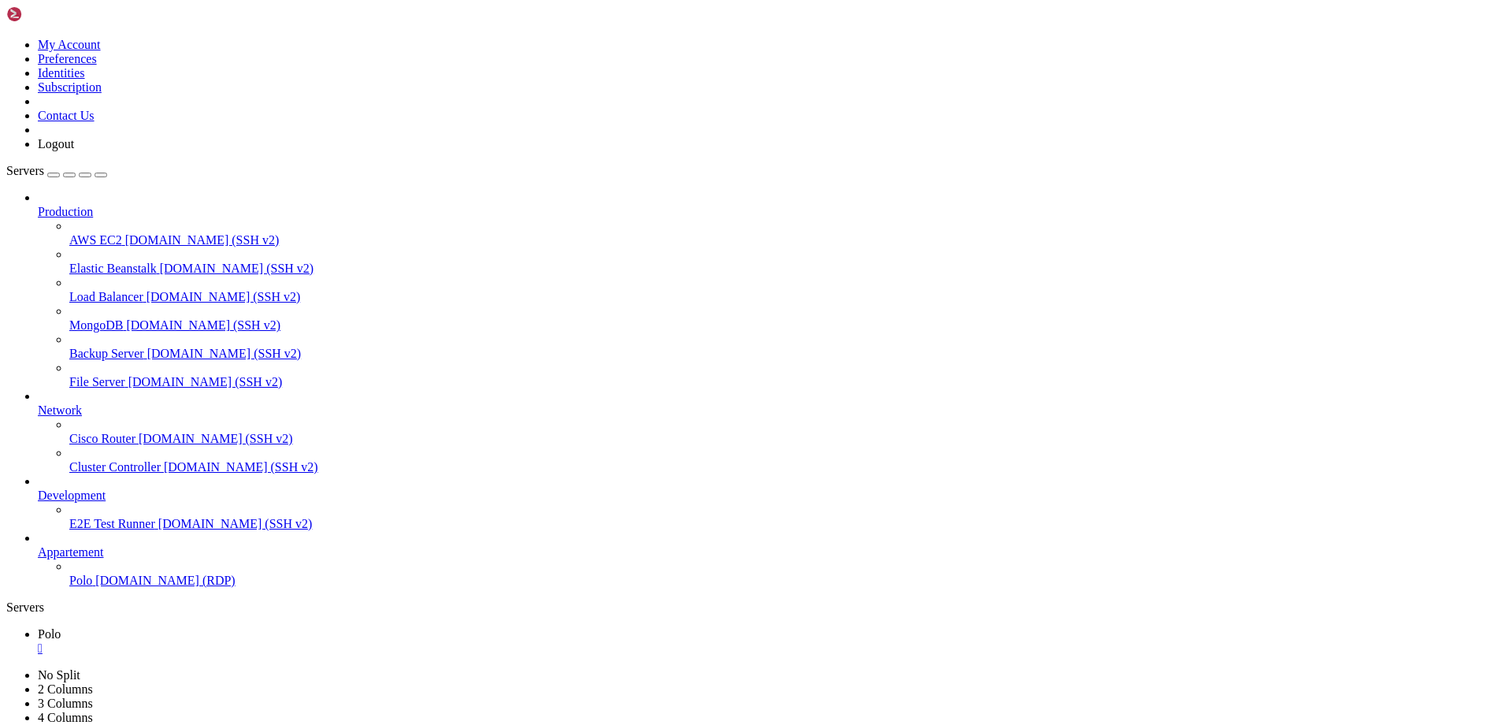
drag, startPoint x: 194, startPoint y: 938, endPoint x: 166, endPoint y: 939, distance: 27.6
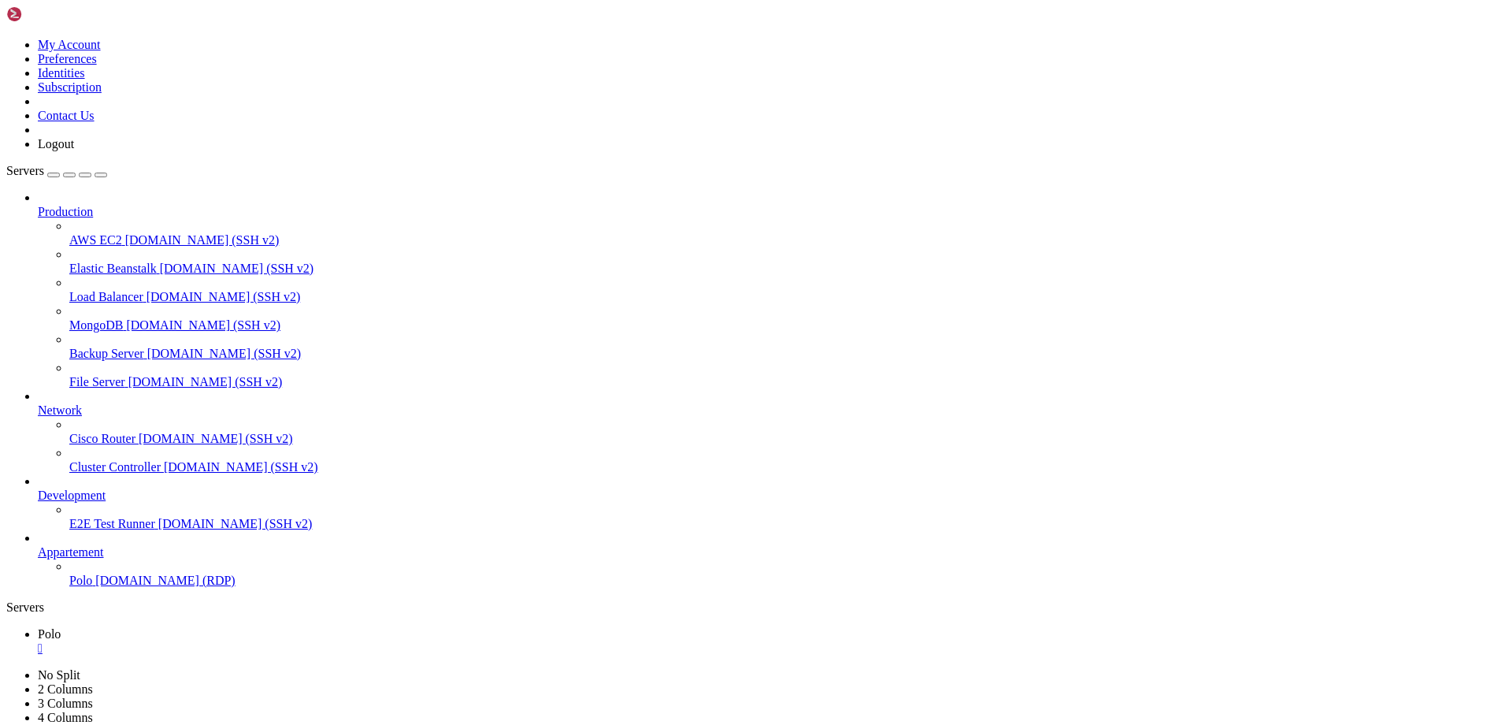
drag, startPoint x: 1219, startPoint y: 1343, endPoint x: 1279, endPoint y: 1353, distance: 61.4
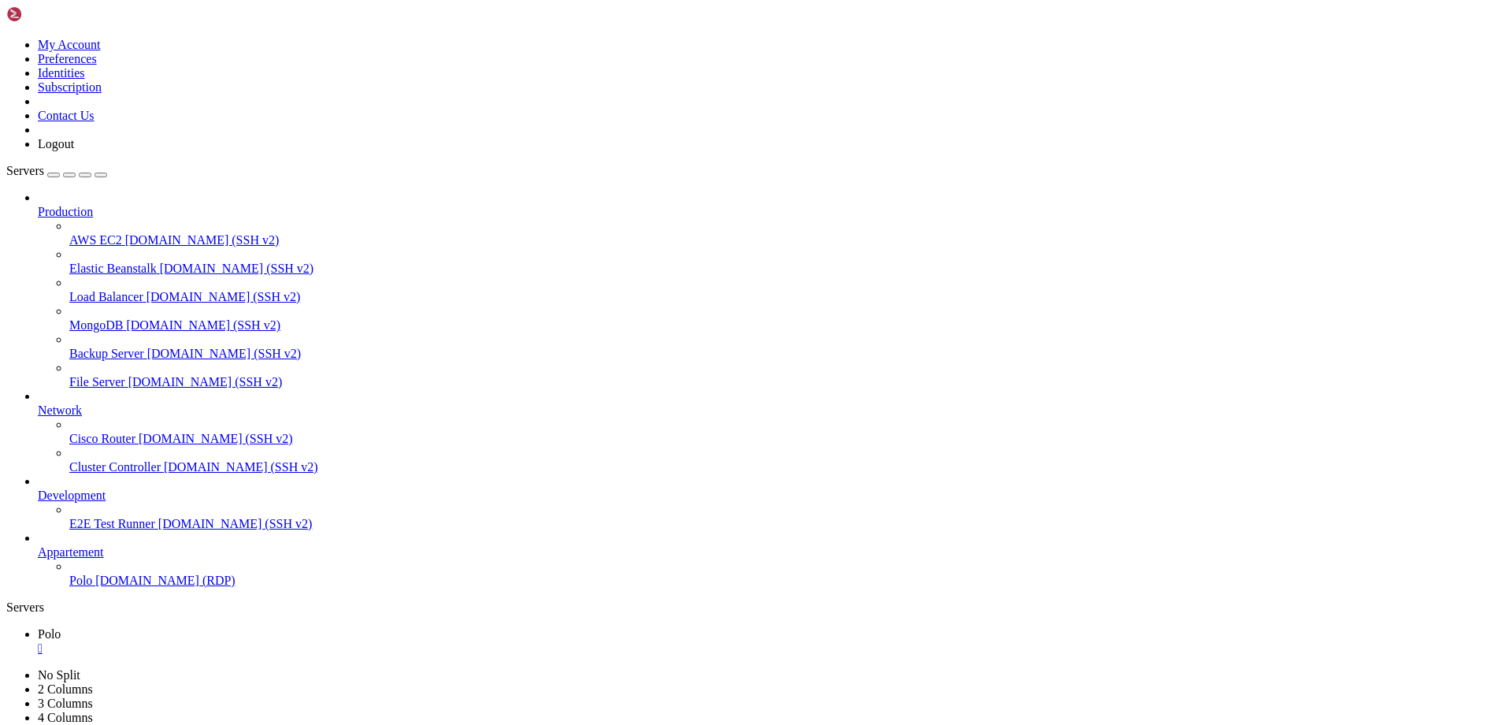
drag, startPoint x: 1166, startPoint y: 1346, endPoint x: 1324, endPoint y: 1346, distance: 158.4
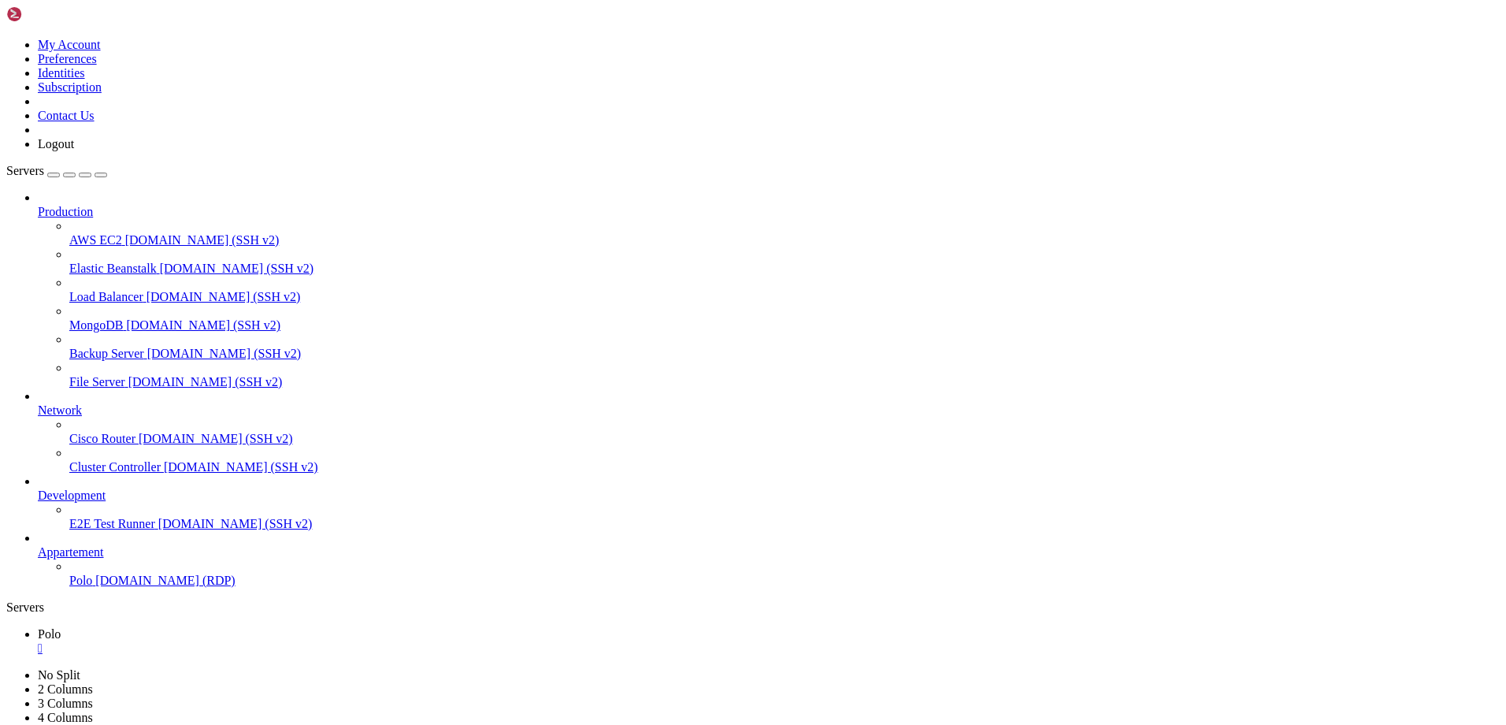
drag, startPoint x: 822, startPoint y: 1034, endPoint x: 754, endPoint y: 1035, distance: 67.8
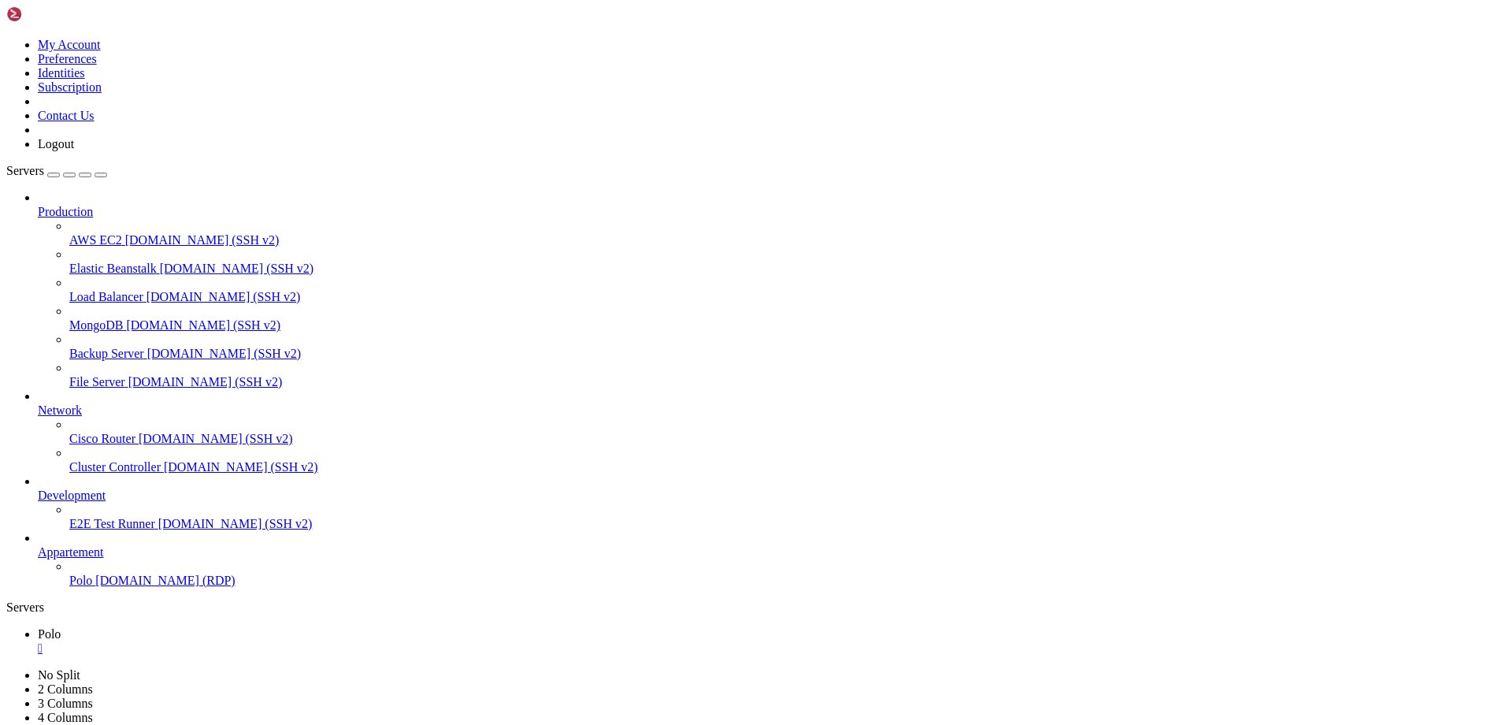
drag, startPoint x: 874, startPoint y: 1036, endPoint x: 822, endPoint y: 1038, distance: 51.3
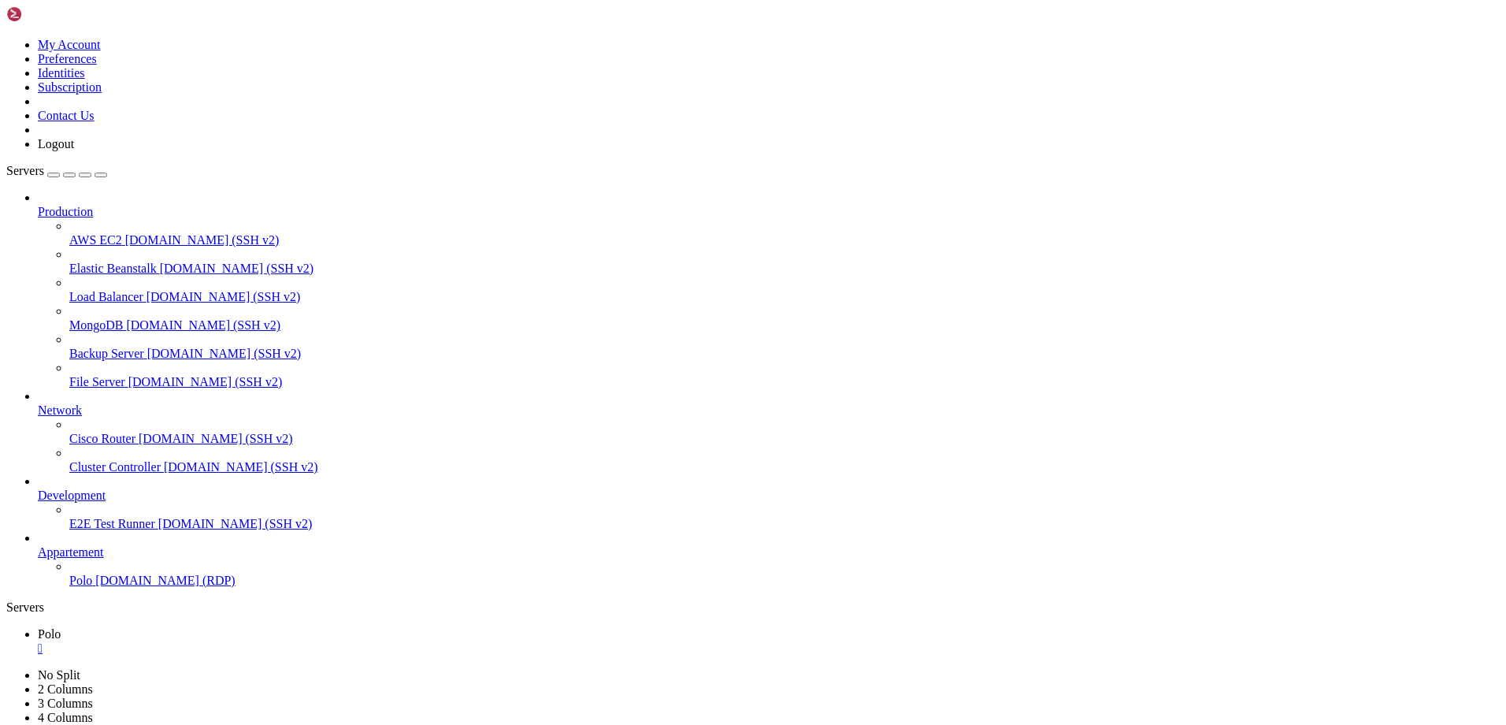
drag, startPoint x: 1226, startPoint y: 1347, endPoint x: 1274, endPoint y: 1344, distance: 48.2
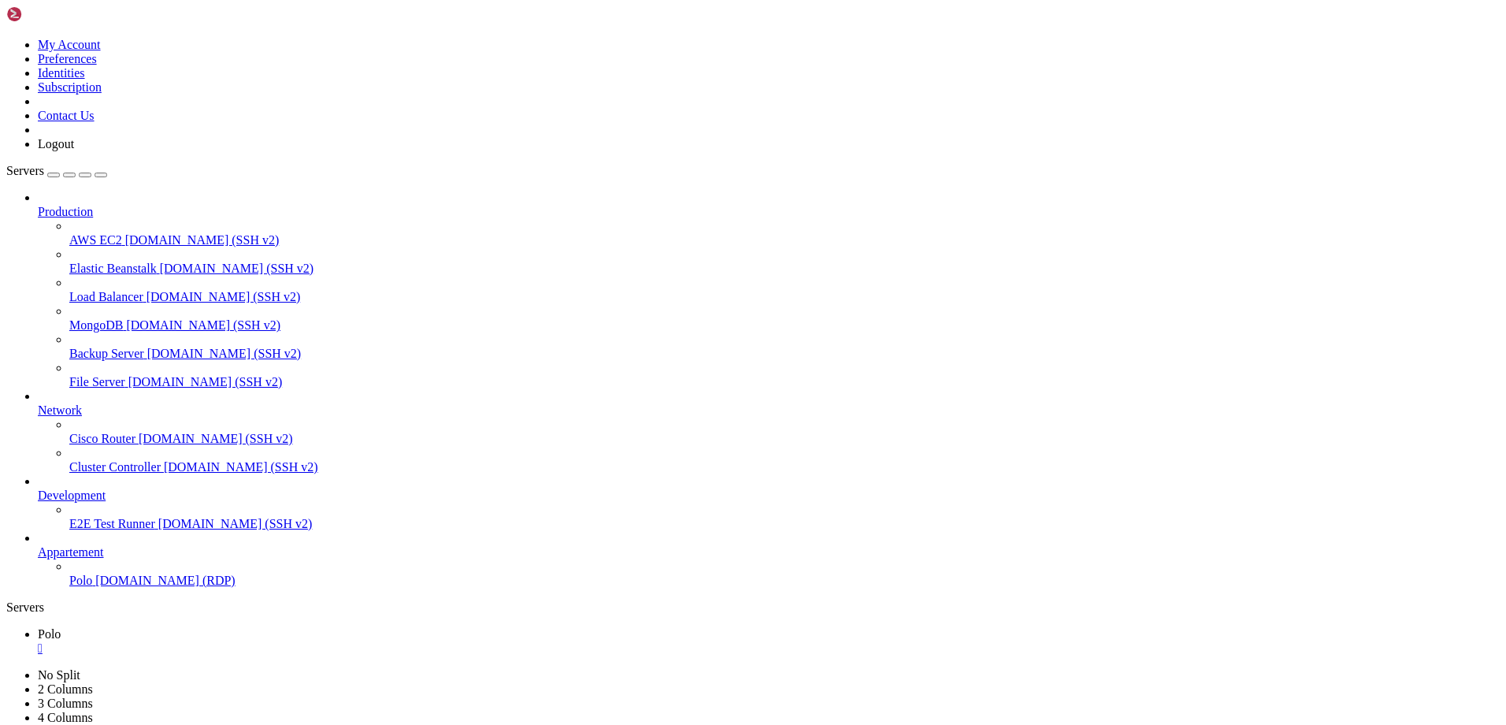
drag, startPoint x: 1134, startPoint y: 1228, endPoint x: 1174, endPoint y: 1231, distance: 39.5
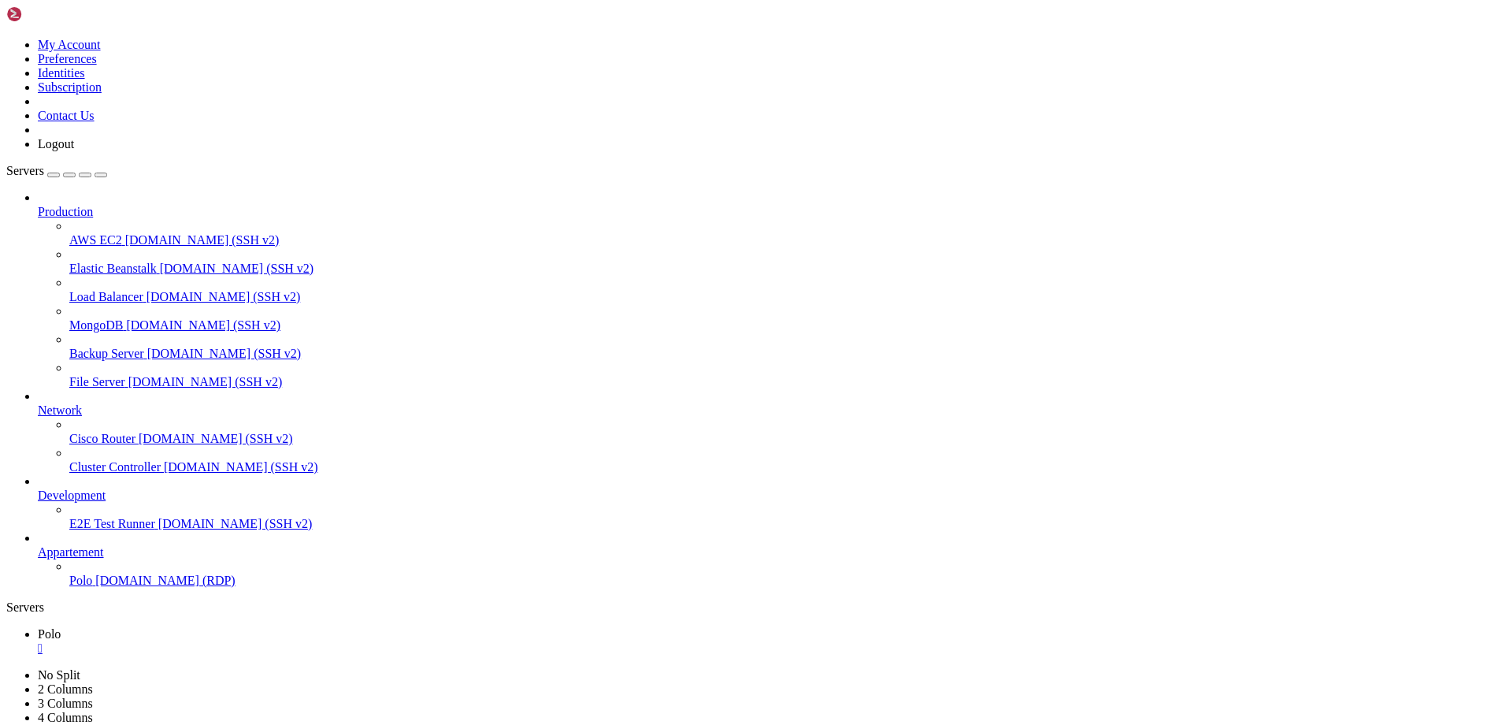
drag, startPoint x: 1160, startPoint y: 1348, endPoint x: 1104, endPoint y: 1349, distance: 56.7
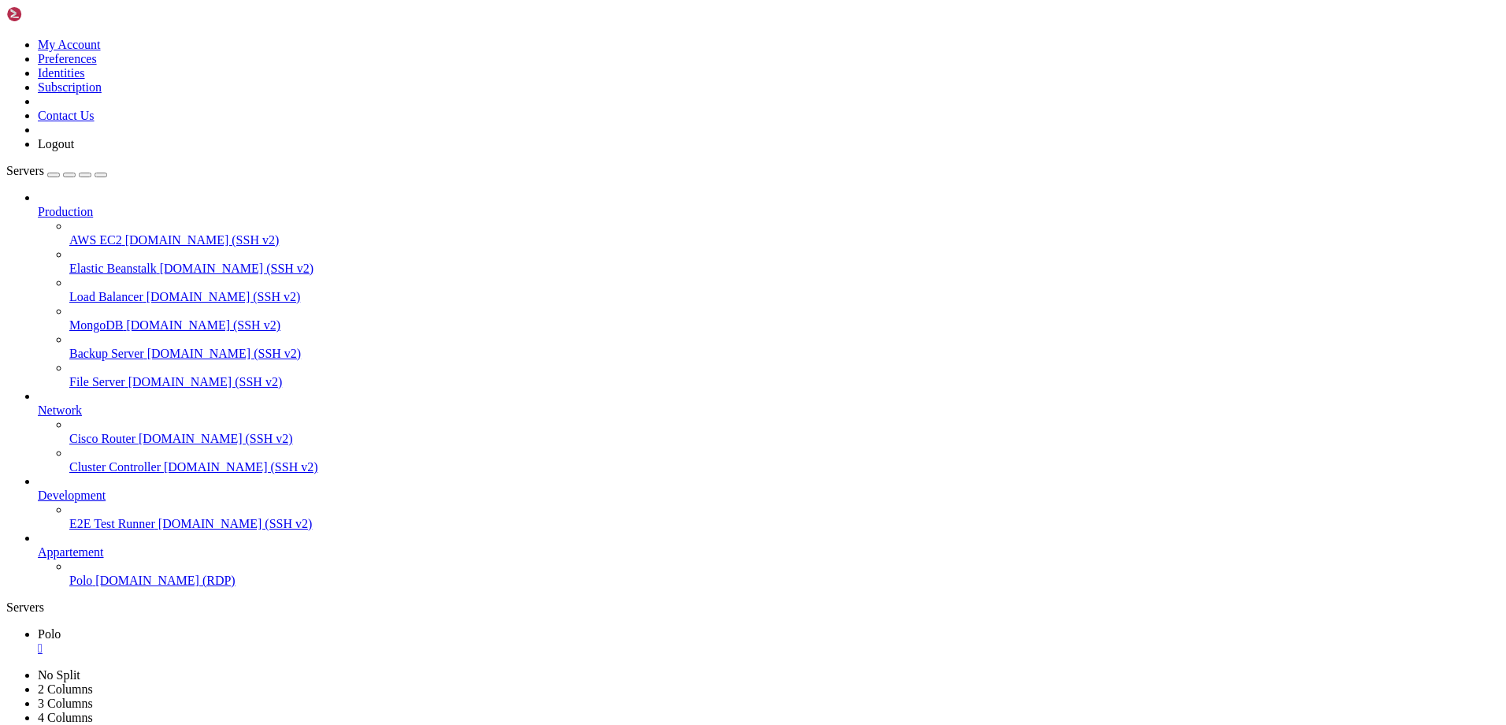
drag, startPoint x: 1184, startPoint y: 1141, endPoint x: 1179, endPoint y: 1154, distance: 14.2
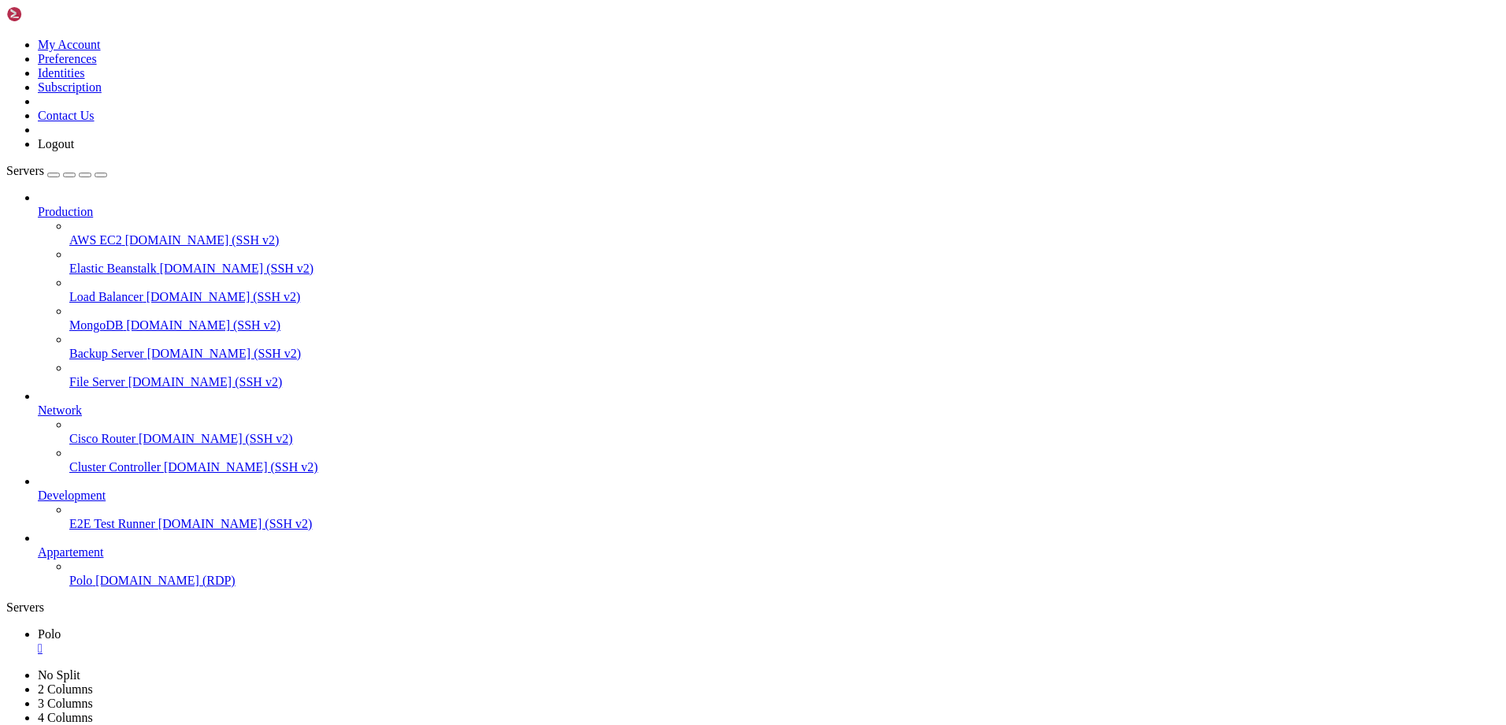
drag, startPoint x: 526, startPoint y: 1284, endPoint x: 577, endPoint y: 1285, distance: 50.4
drag, startPoint x: 196, startPoint y: 942, endPoint x: 401, endPoint y: 941, distance: 204.8
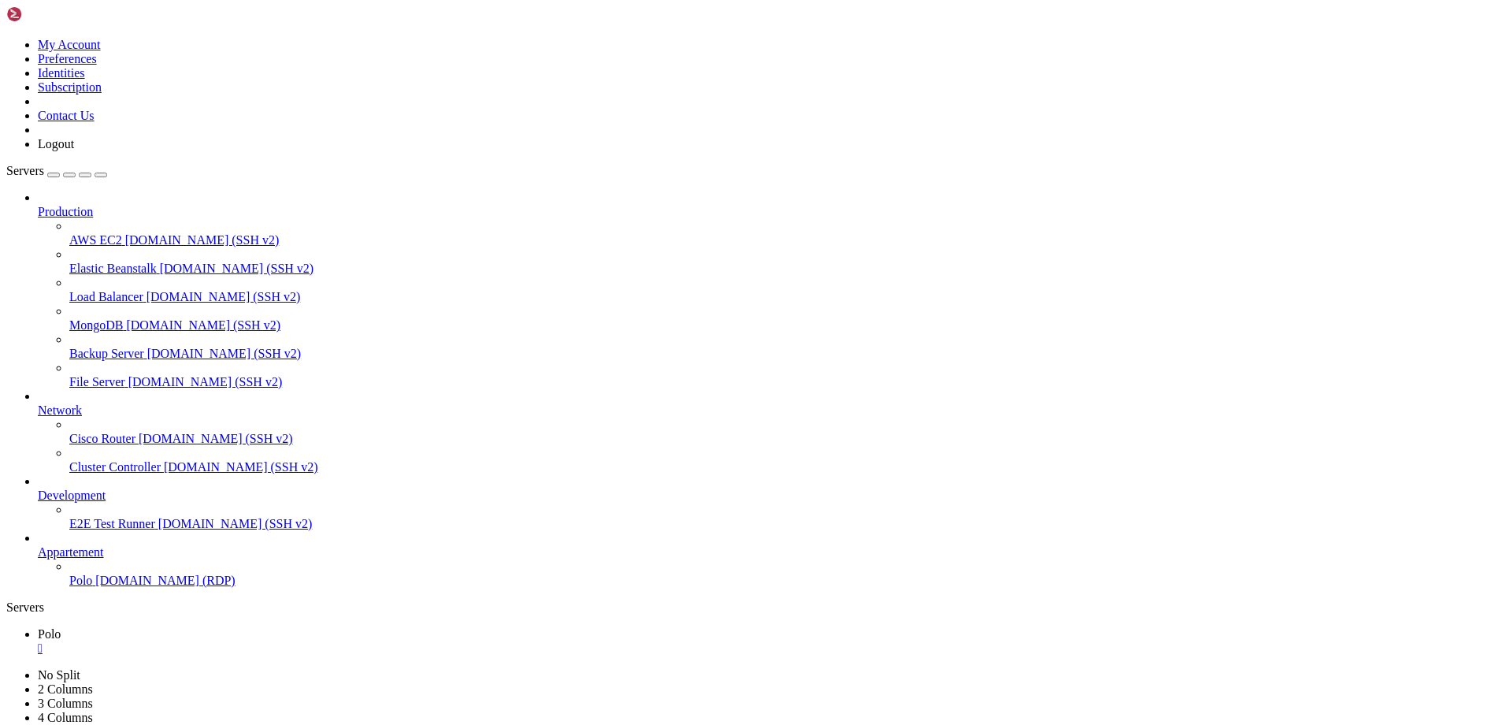
drag, startPoint x: 569, startPoint y: 794, endPoint x: 23, endPoint y: 1126, distance: 638.8
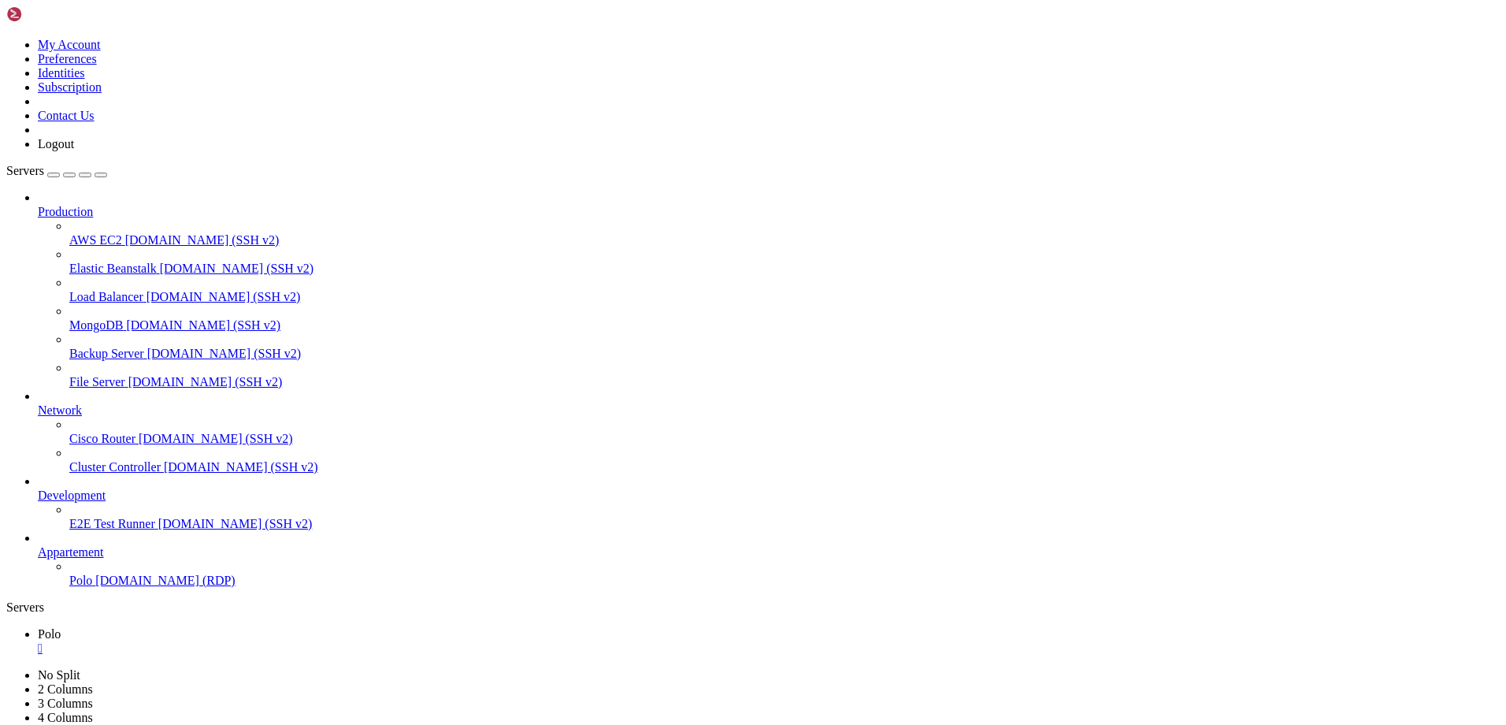
drag, startPoint x: 1011, startPoint y: 1345, endPoint x: 954, endPoint y: 1355, distance: 57.6
drag, startPoint x: 1020, startPoint y: 1290, endPoint x: 1153, endPoint y: 1290, distance: 133.1
drag, startPoint x: 1094, startPoint y: 1287, endPoint x: 1158, endPoint y: 1289, distance: 64.6
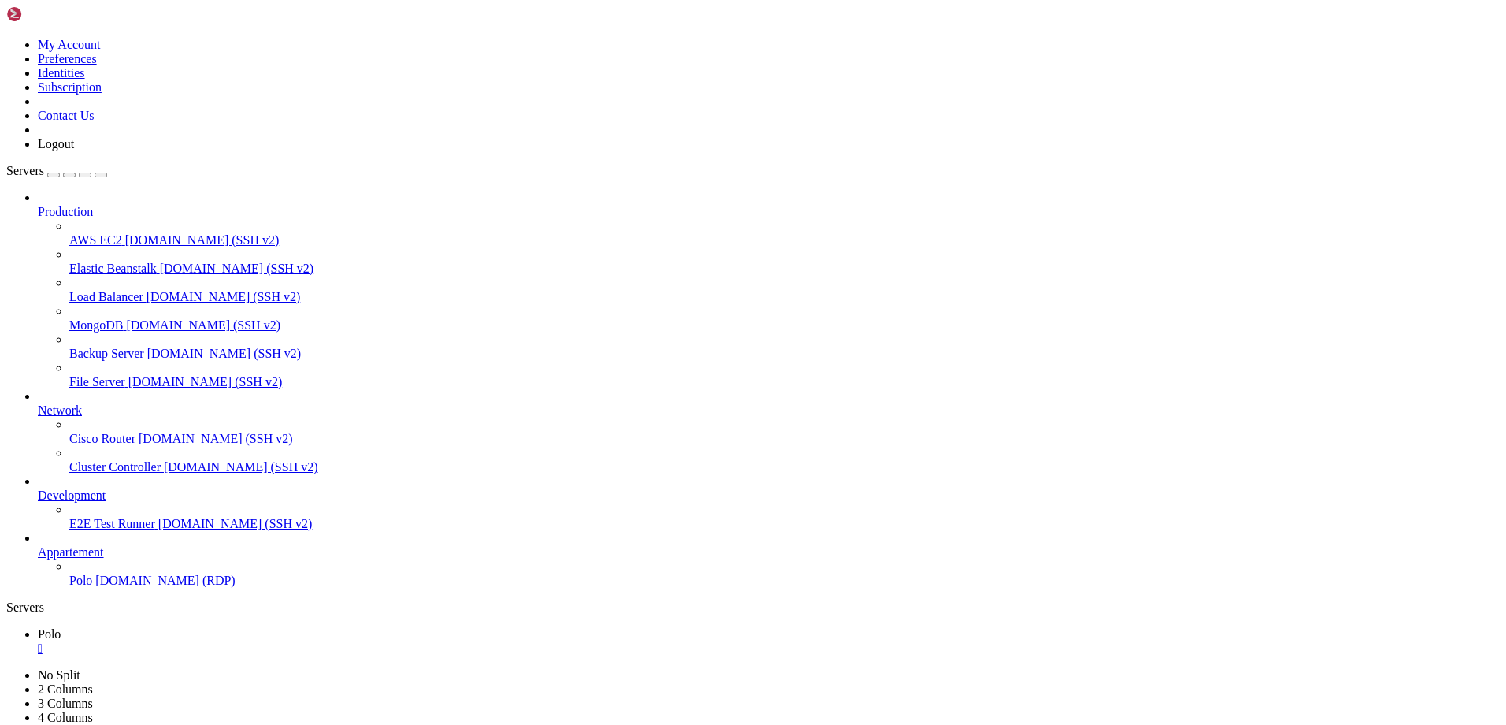
drag, startPoint x: 1166, startPoint y: 1270, endPoint x: 1183, endPoint y: 1269, distance: 17.4
drag, startPoint x: 1212, startPoint y: 1270, endPoint x: 1268, endPoint y: 1268, distance: 56.0
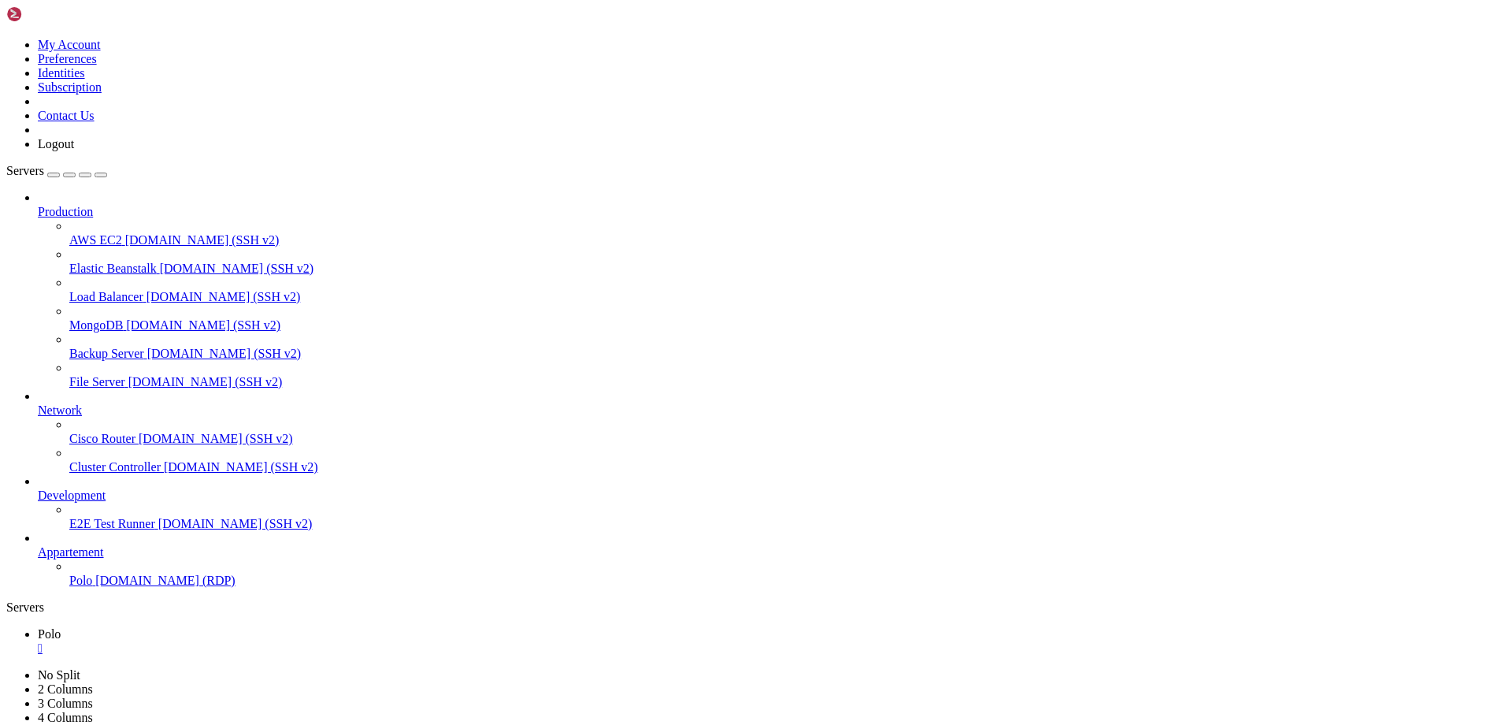
drag, startPoint x: 750, startPoint y: 1055, endPoint x: 1023, endPoint y: 1046, distance: 273.5
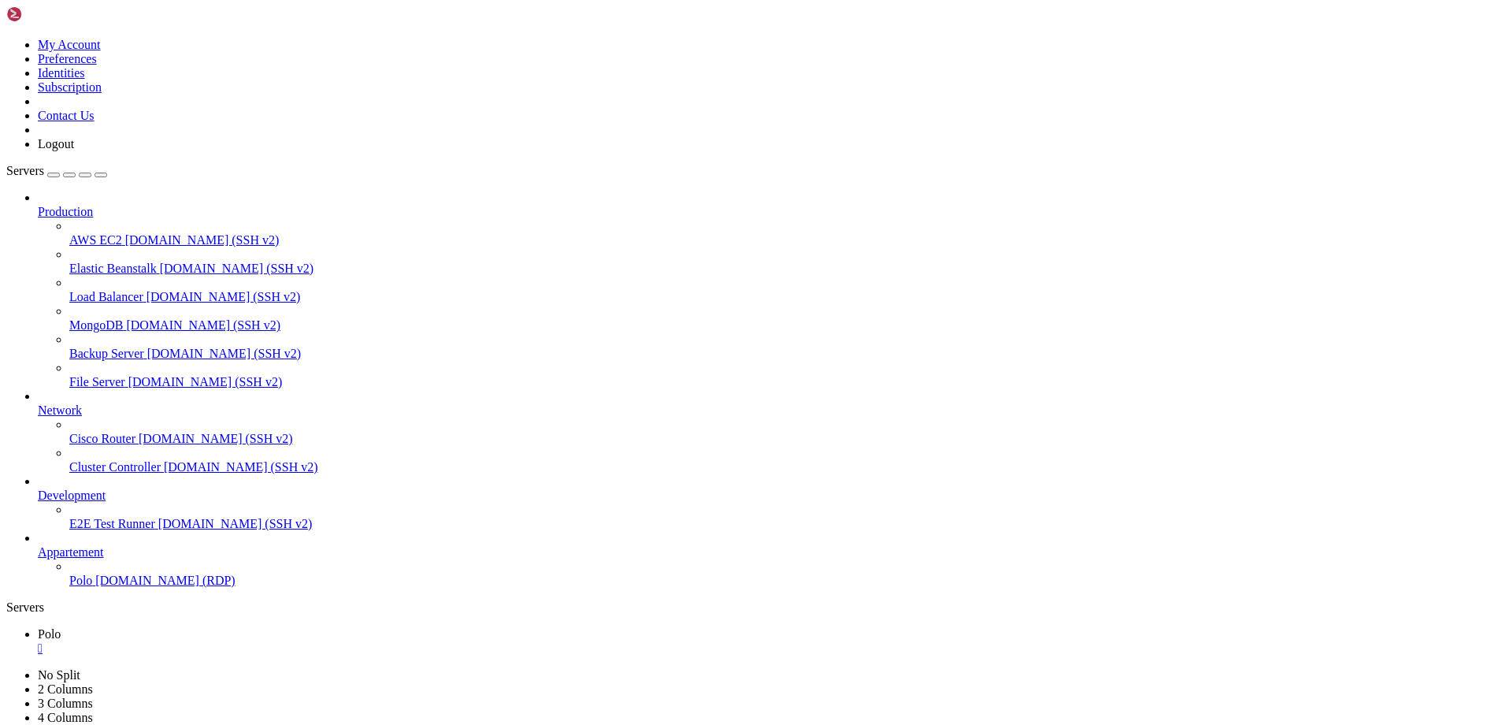
drag, startPoint x: 412, startPoint y: 1142, endPoint x: 244, endPoint y: 1153, distance: 168.2
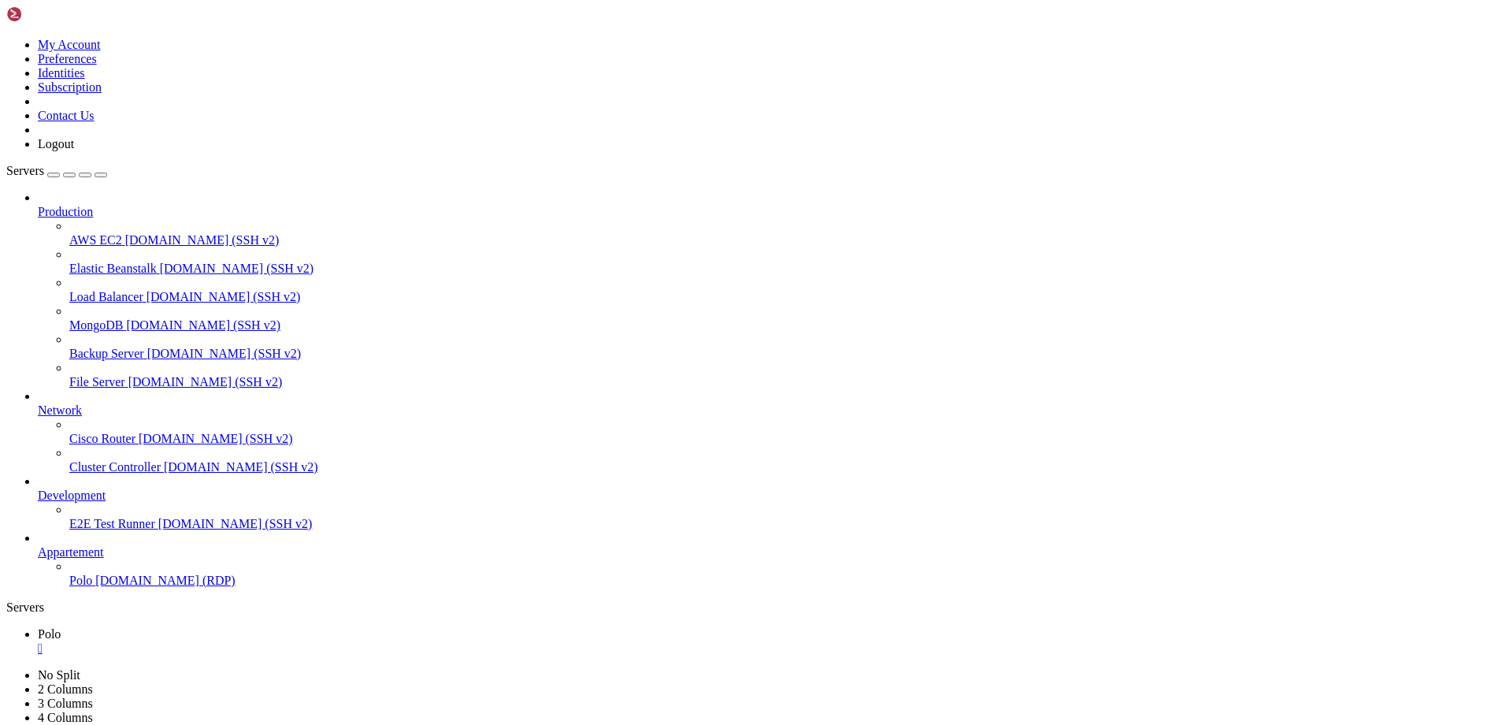
drag, startPoint x: 1120, startPoint y: 1001, endPoint x: 1127, endPoint y: 1151, distance: 150.6
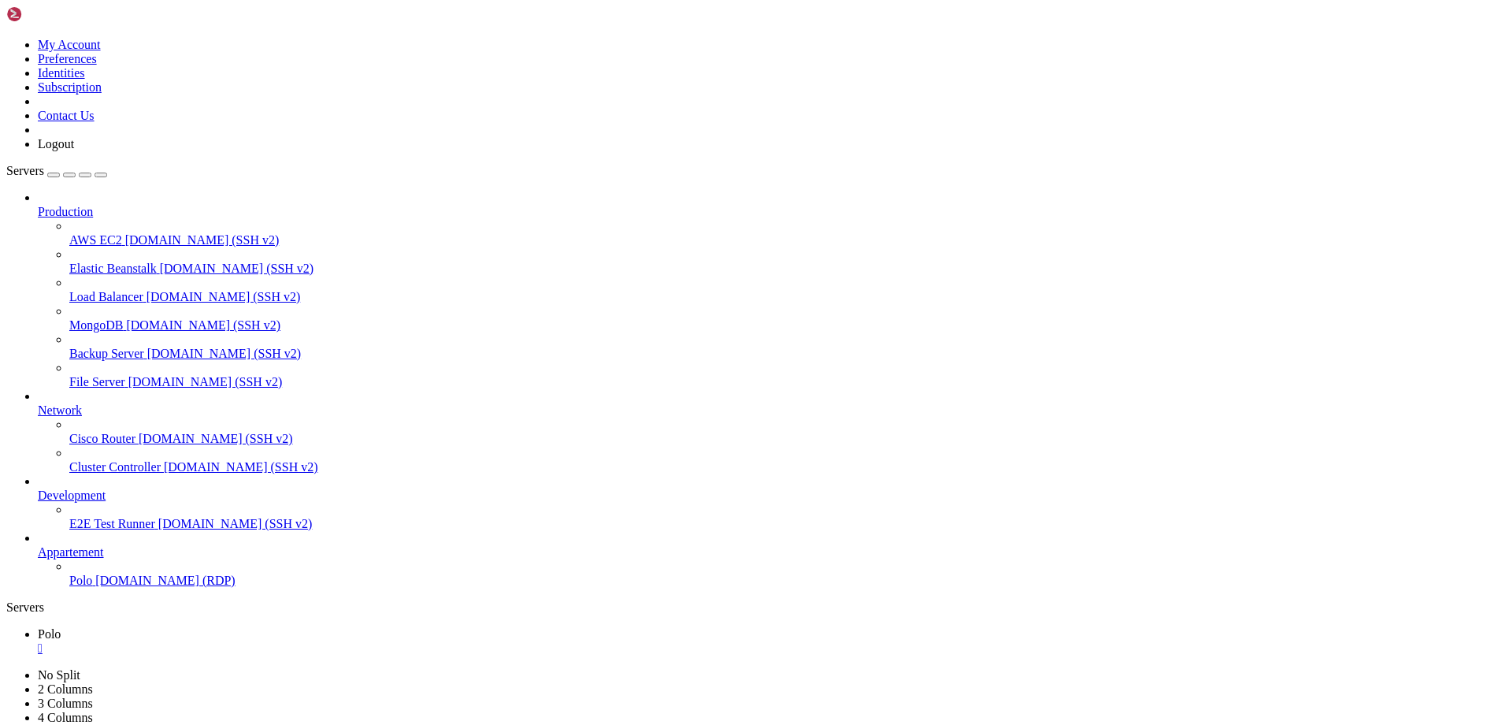
drag, startPoint x: 1173, startPoint y: 1348, endPoint x: 1240, endPoint y: 1340, distance: 67.4
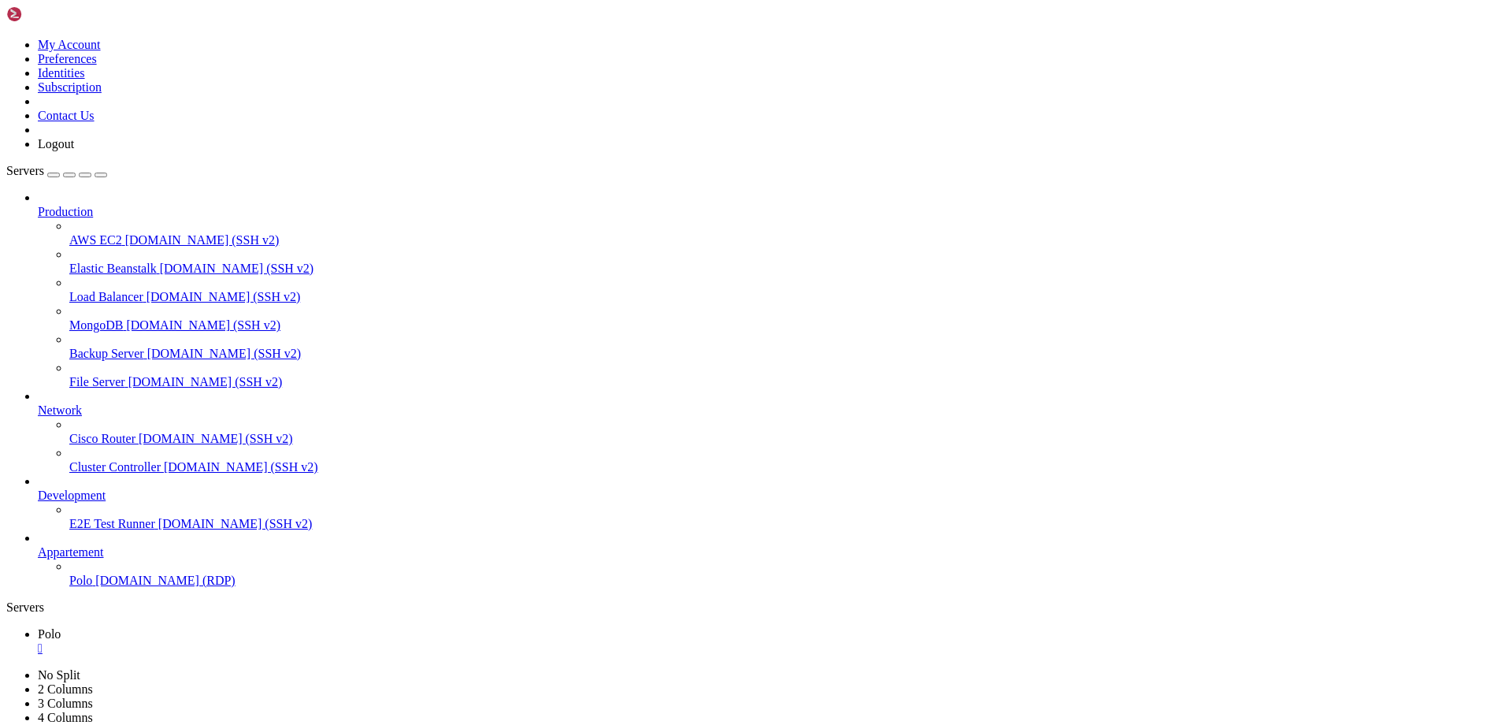
drag, startPoint x: 533, startPoint y: 979, endPoint x: 134, endPoint y: 1121, distance: 423.9
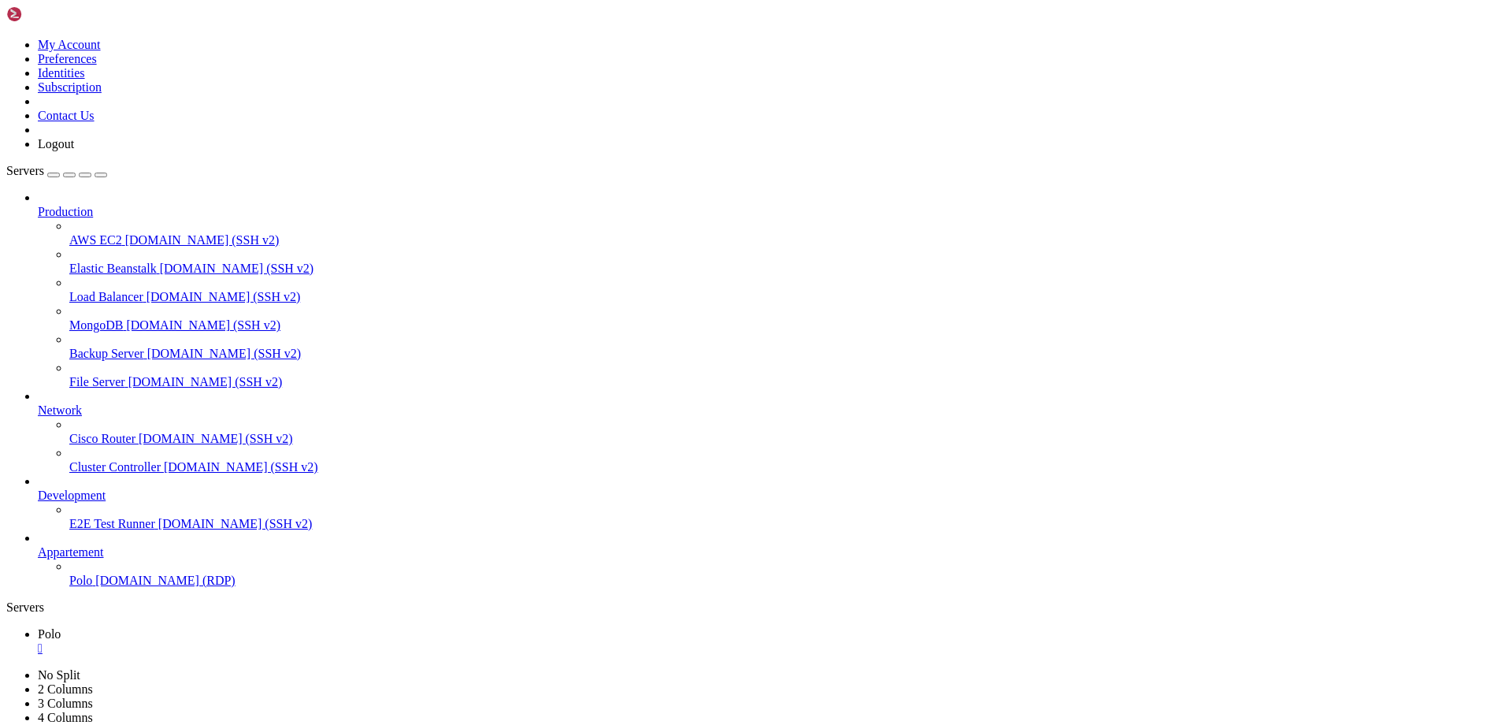
click at [69, 587] on span "Polo" at bounding box center [80, 580] width 23 height 13
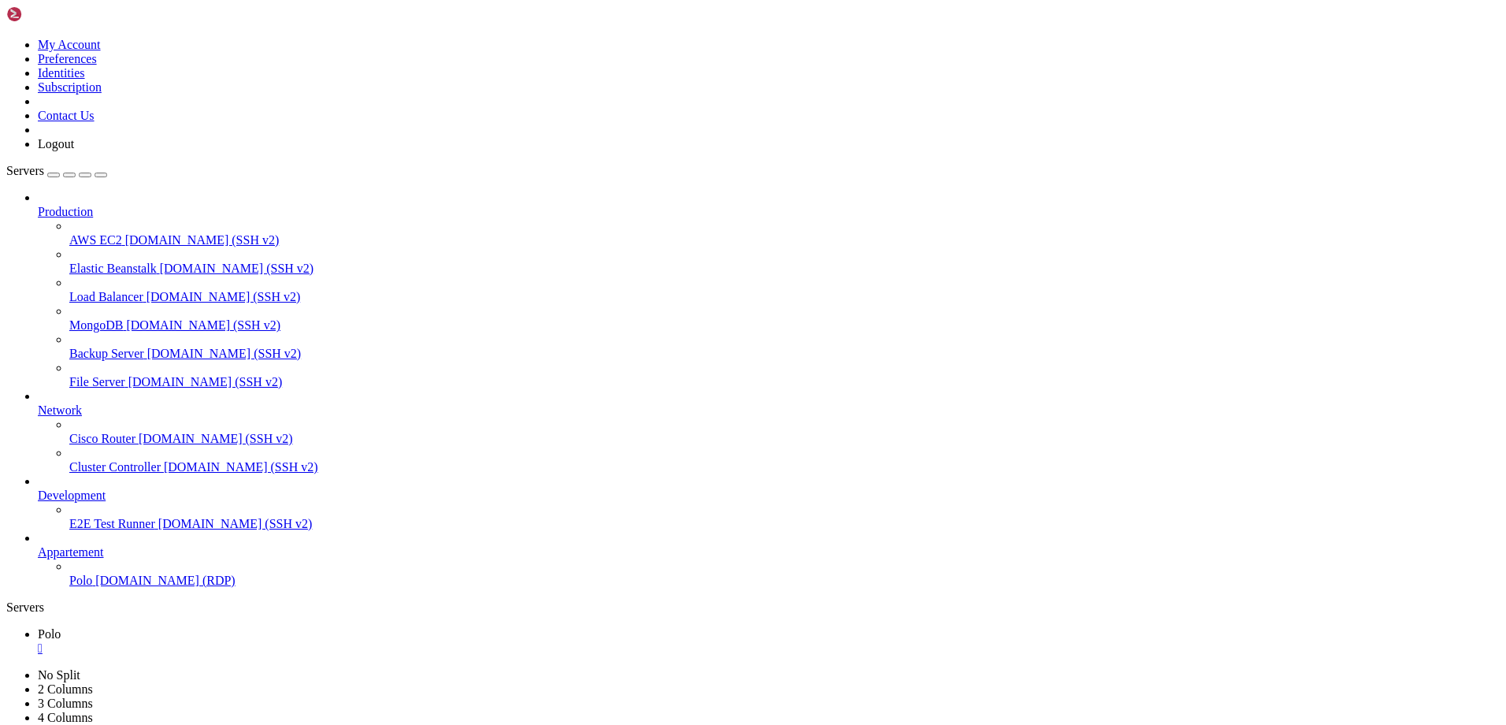
click at [101, 175] on icon "button" at bounding box center [101, 175] width 0 height 0
